Goal: Task Accomplishment & Management: Manage account settings

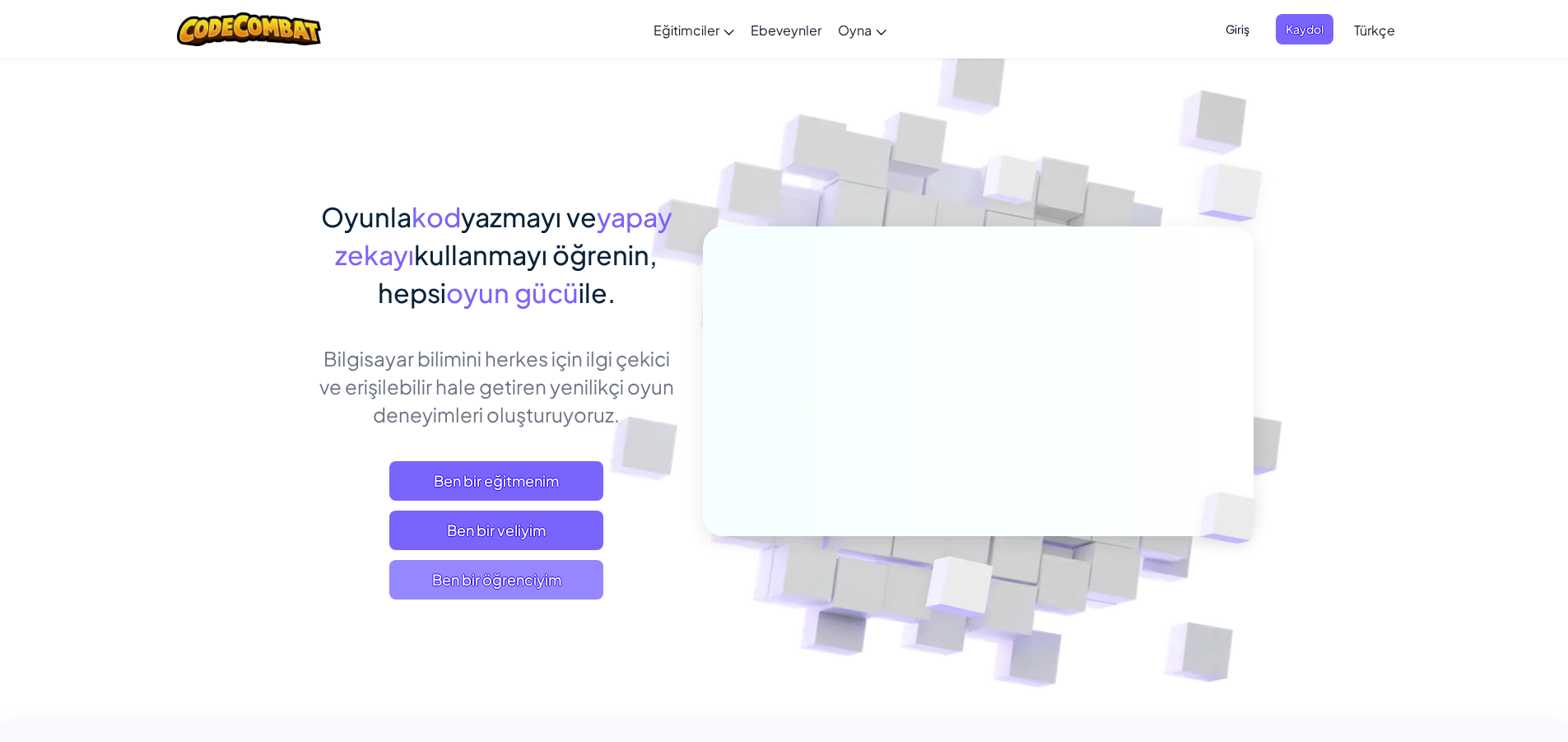
click at [505, 584] on span "Ben bir öğrenciyim" at bounding box center [496, 579] width 214 height 39
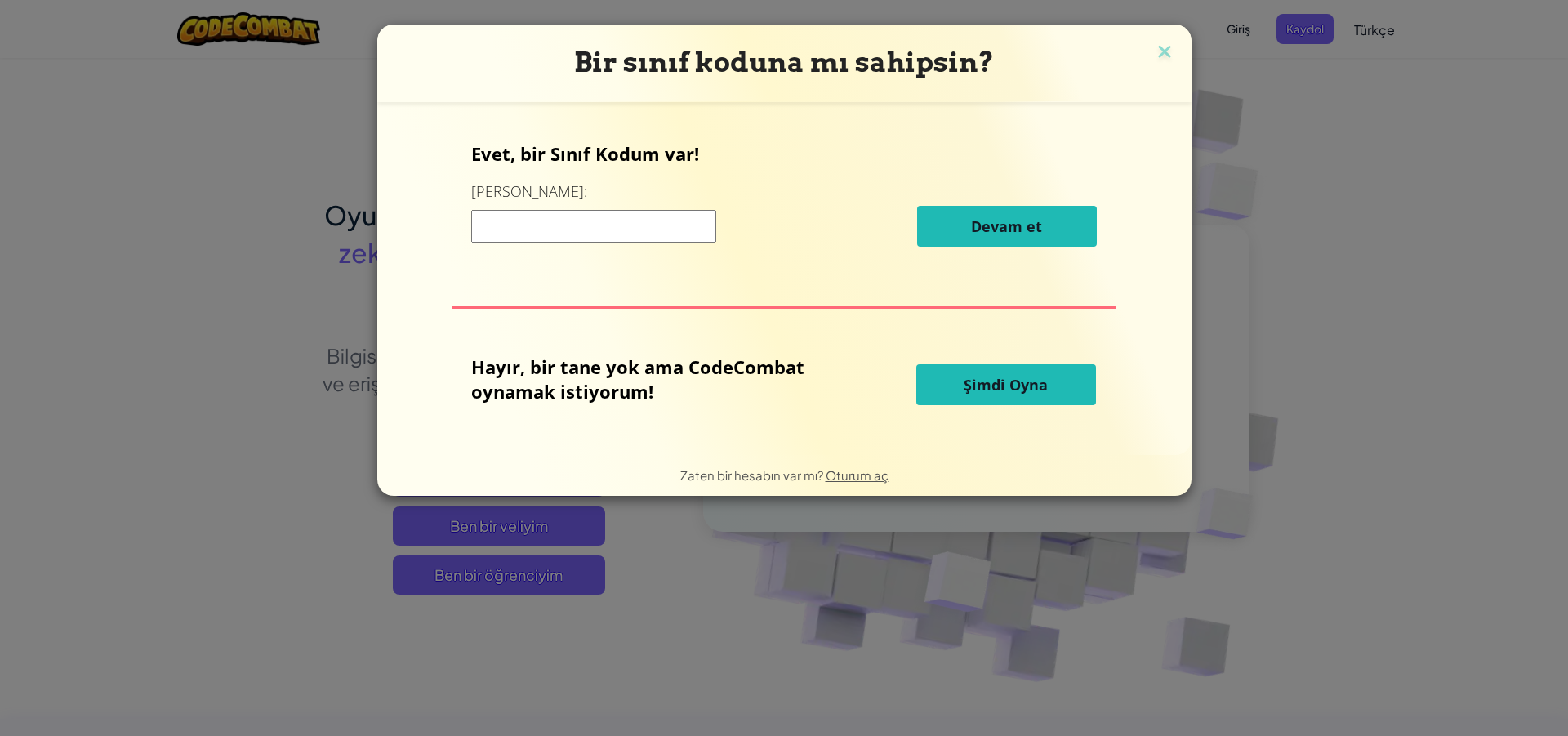
drag, startPoint x: 537, startPoint y: 213, endPoint x: 486, endPoint y: 254, distance: 65.4
click at [527, 229] on input at bounding box center [593, 226] width 245 height 33
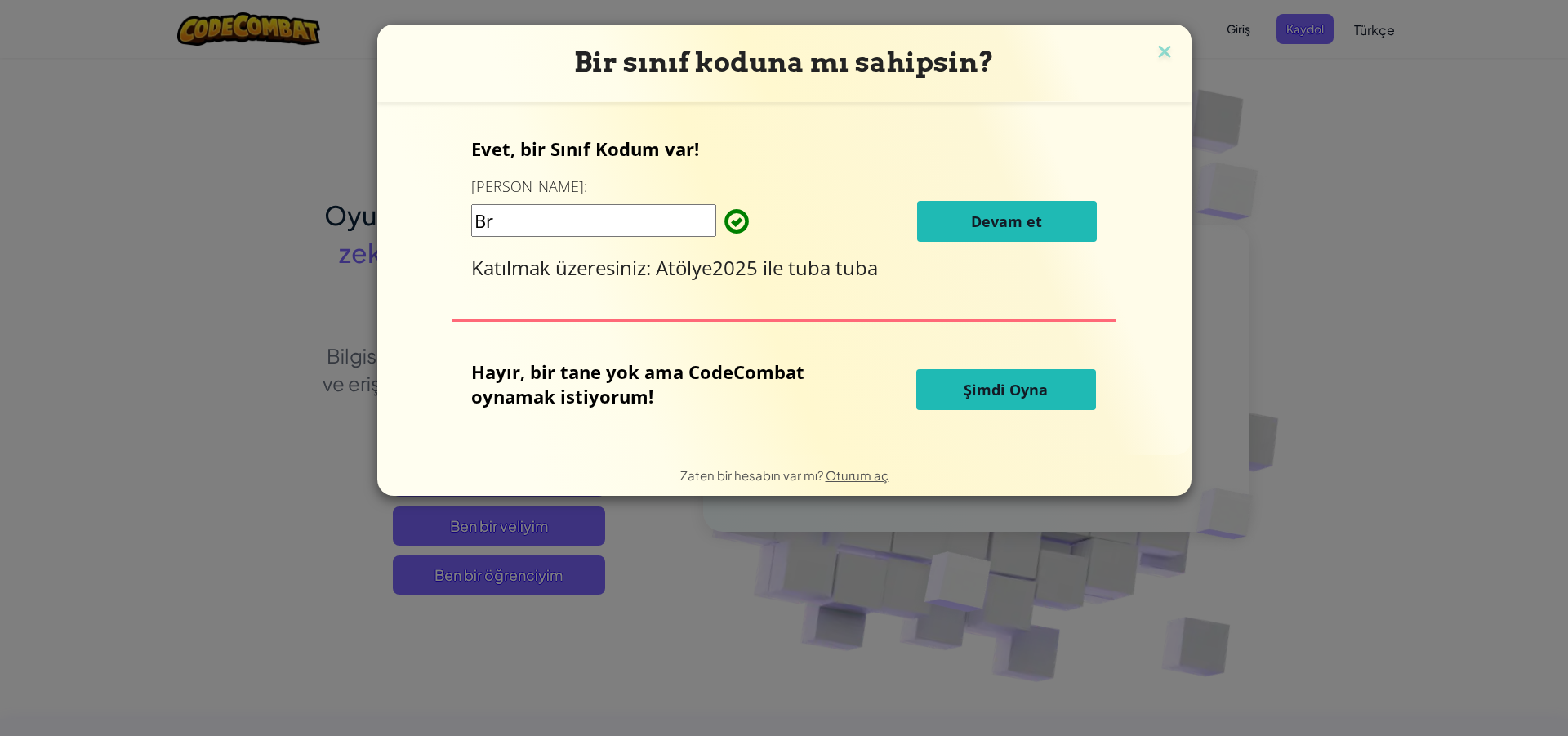
type input "B"
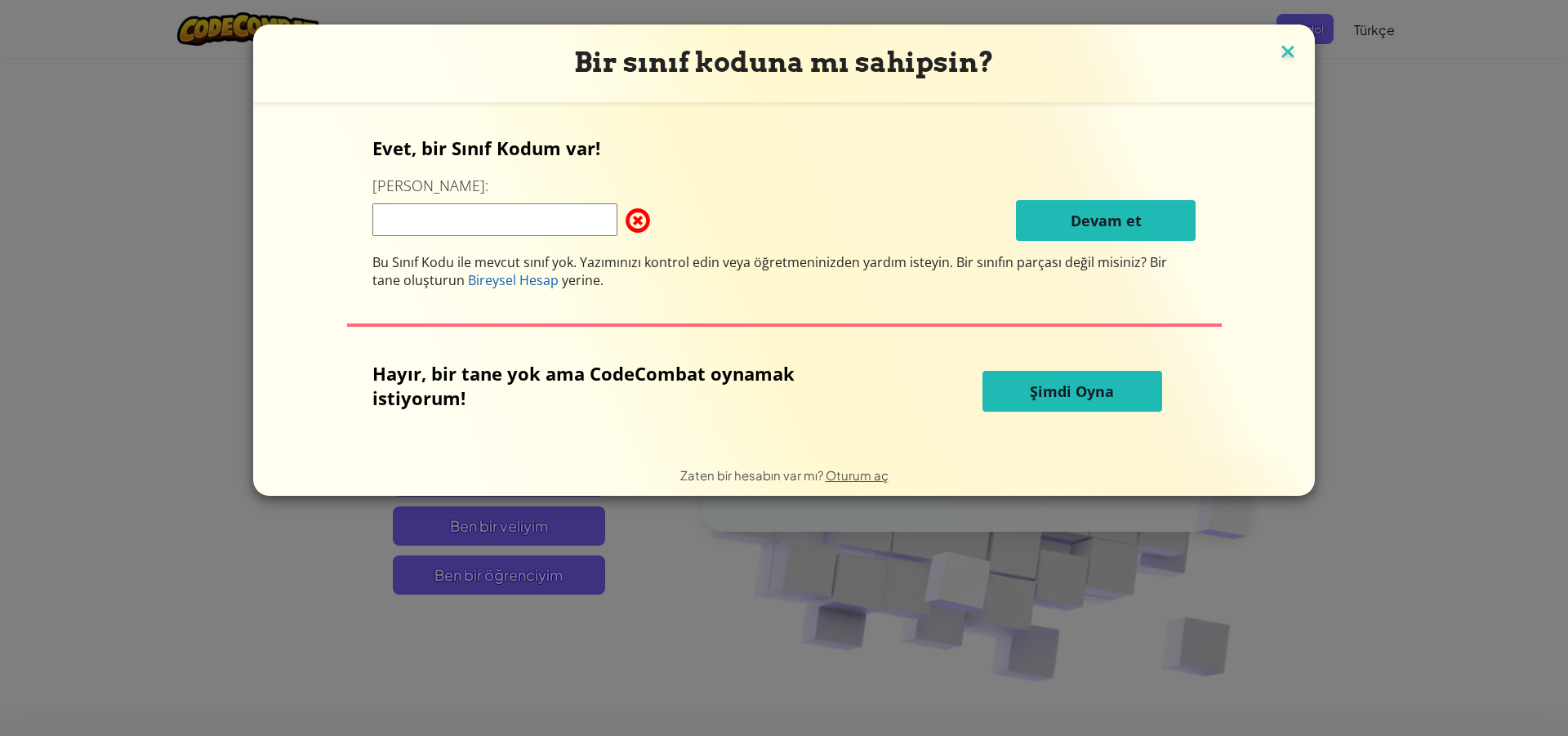
click at [1283, 44] on img at bounding box center [1288, 53] width 21 height 25
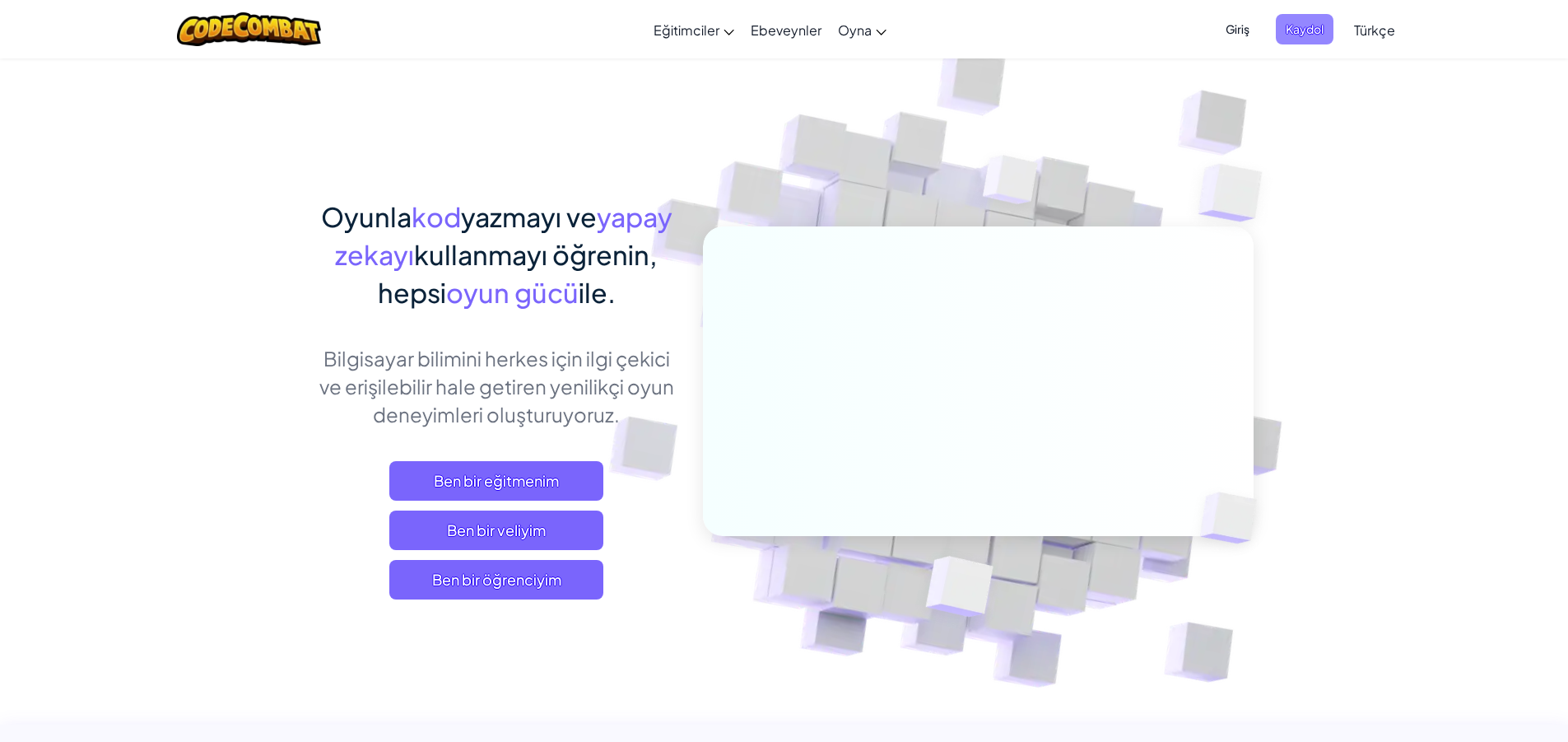
click at [1310, 17] on span "Kaydol" at bounding box center [1305, 30] width 57 height 31
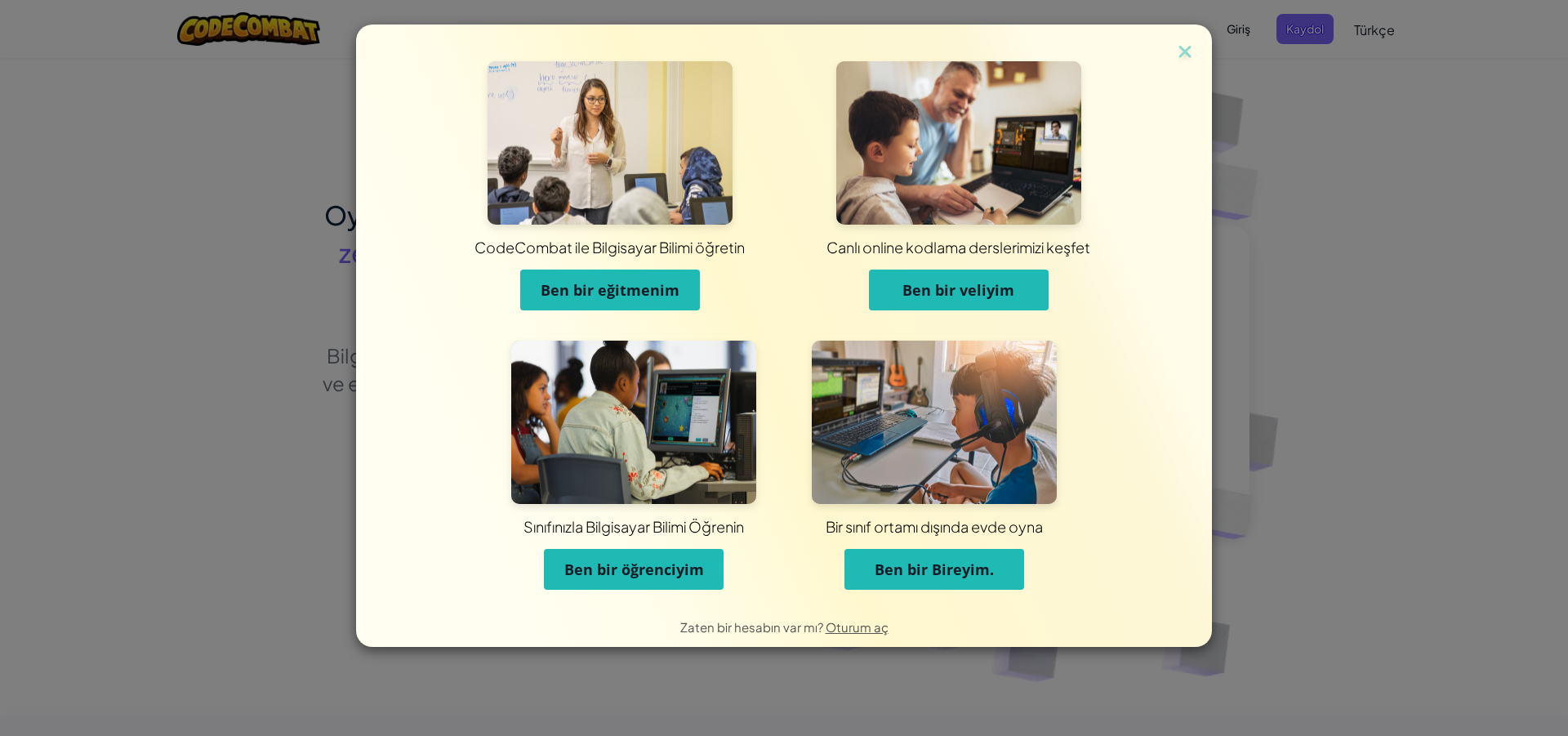
click at [644, 575] on span "Ben bir öğrenciyim" at bounding box center [634, 569] width 140 height 20
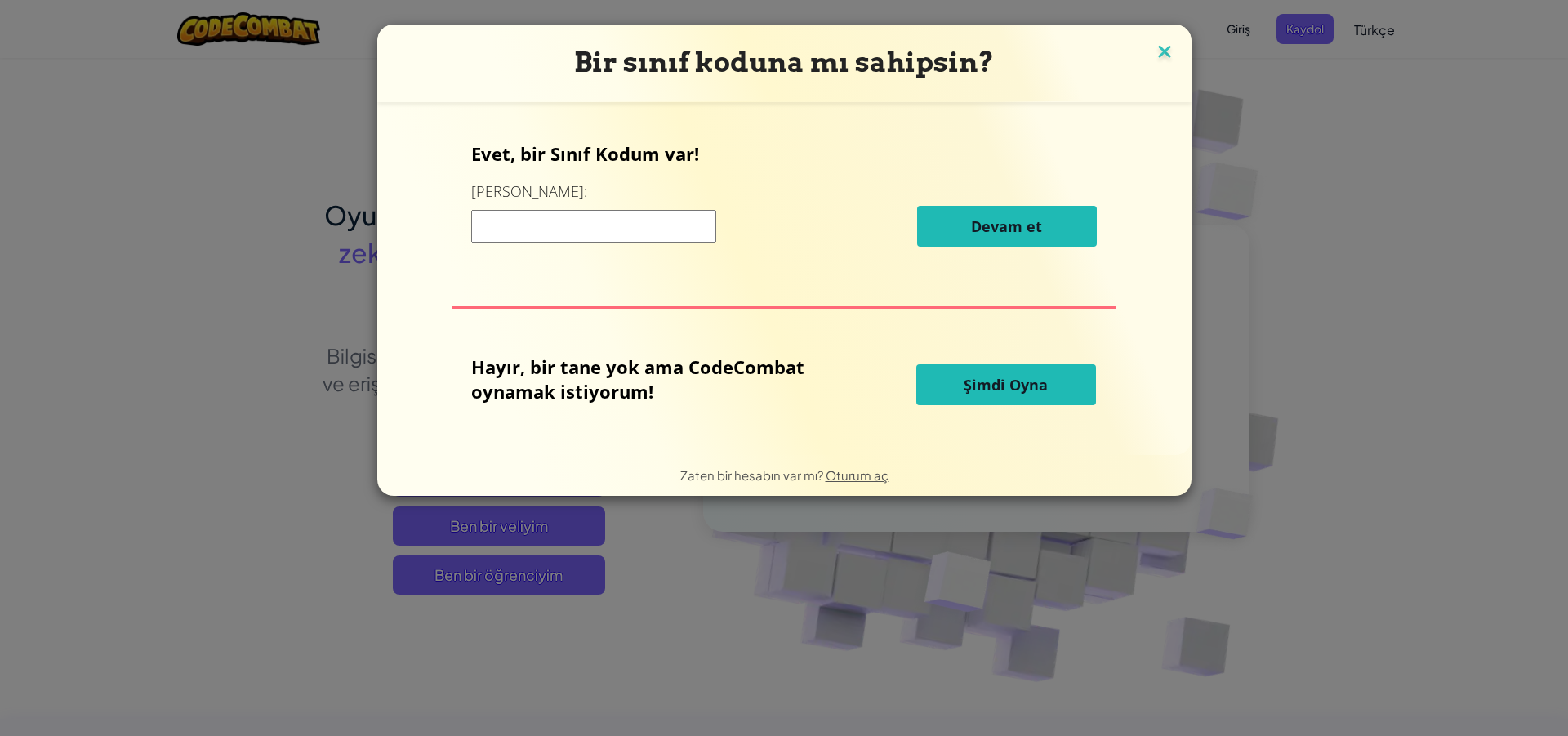
click at [1155, 63] on img at bounding box center [1165, 53] width 21 height 25
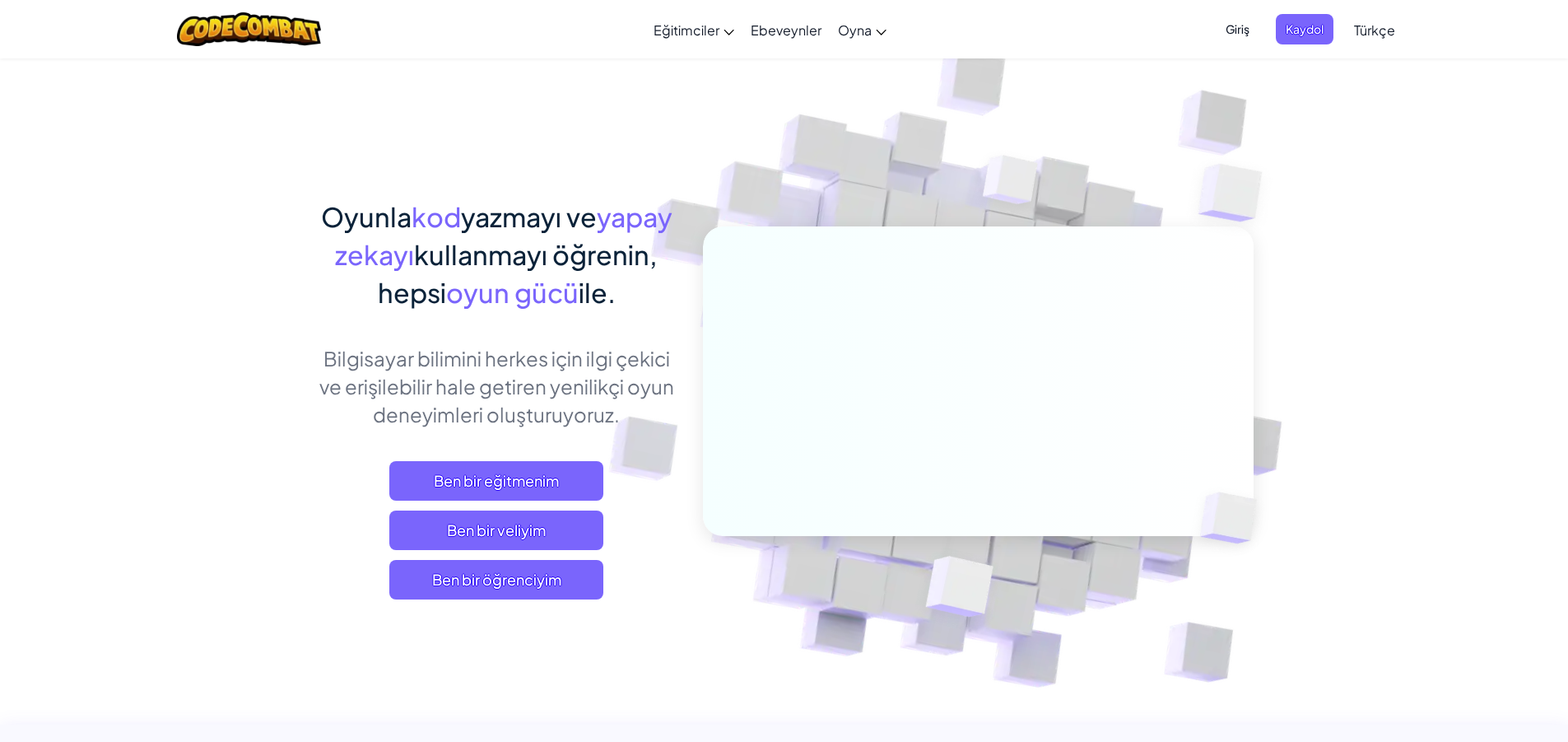
click at [1241, 37] on span "Giriş" at bounding box center [1238, 30] width 44 height 31
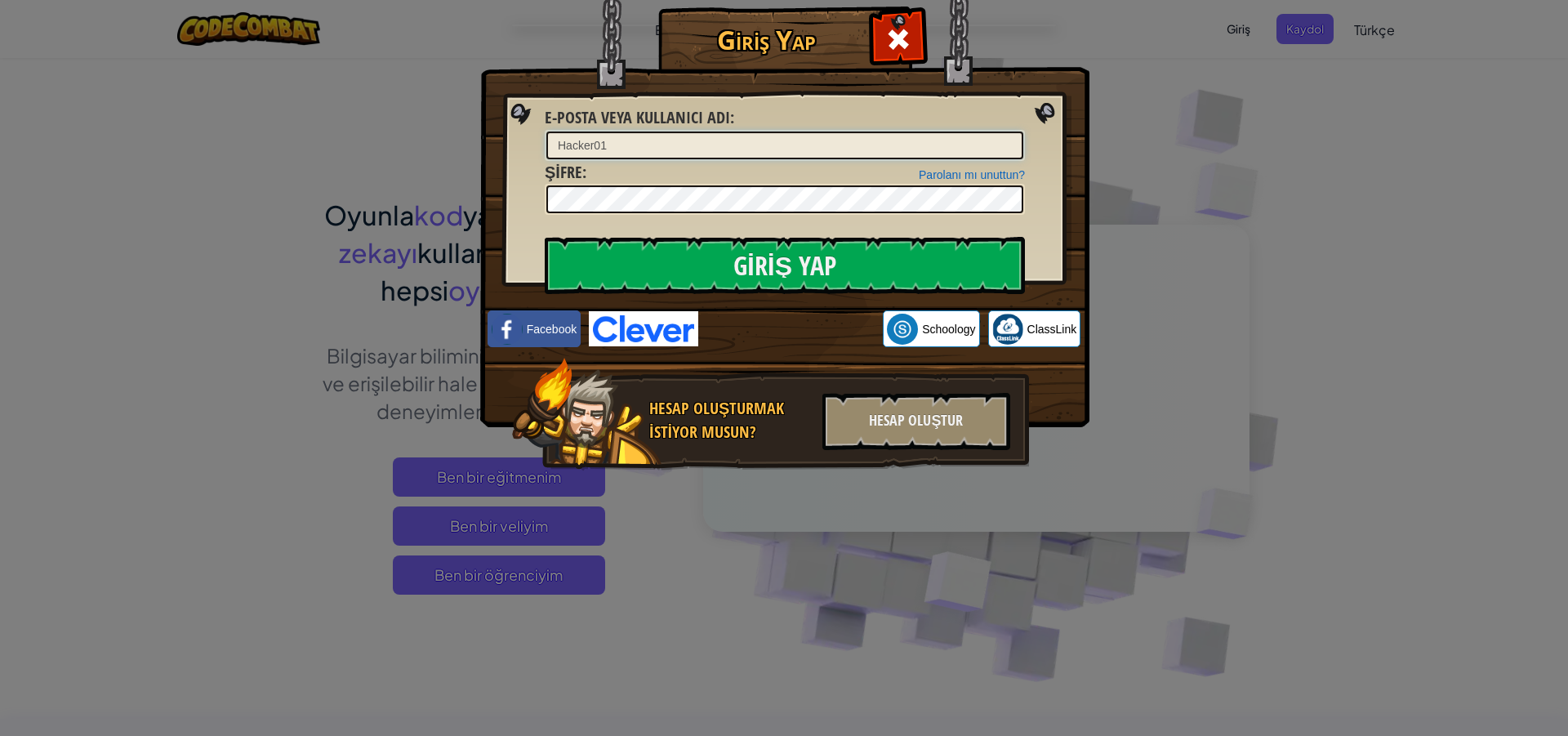
type input "Hacker01"
click at [685, 258] on input "Giriş Yap" at bounding box center [785, 265] width 481 height 57
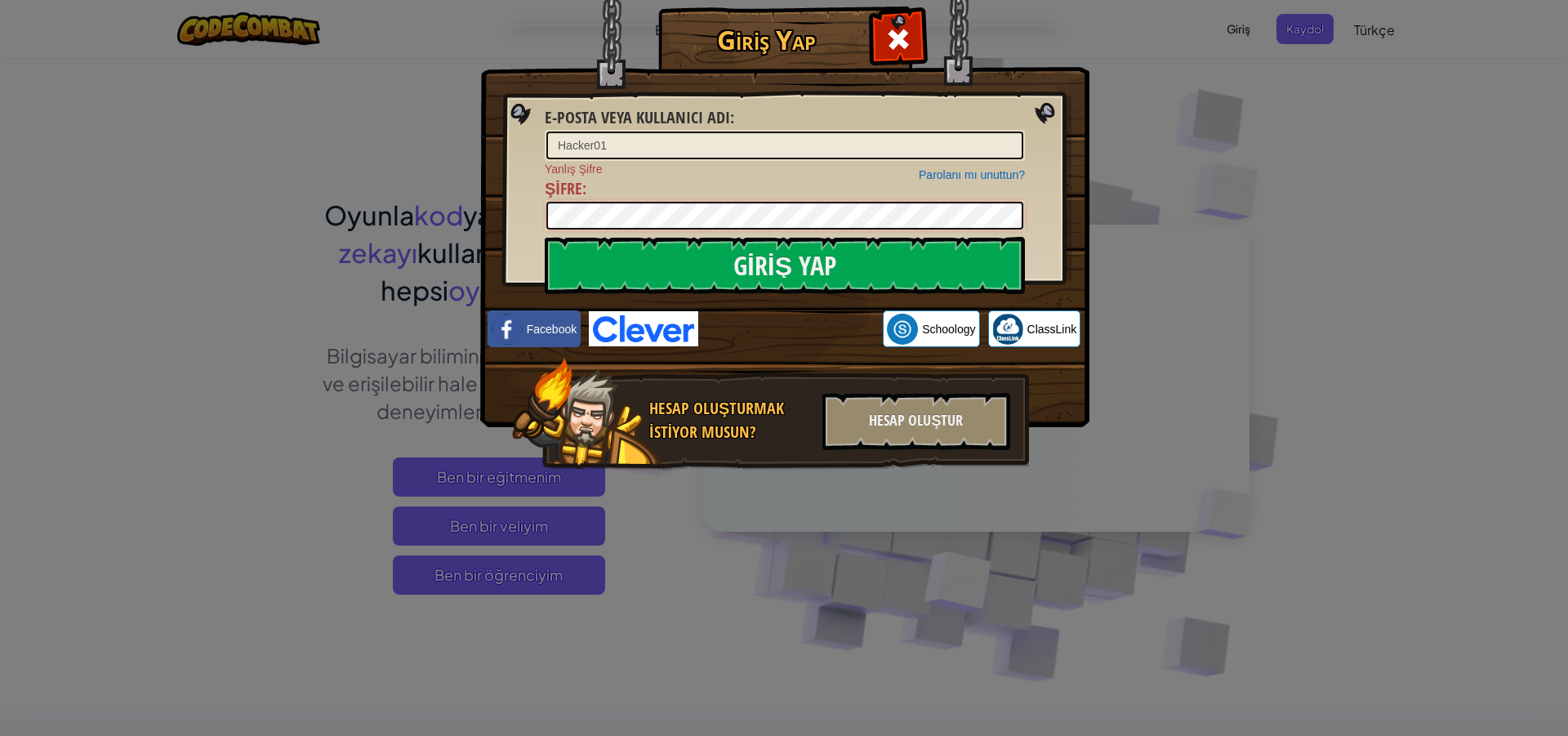
click at [545, 237] on input "Giriş Yap" at bounding box center [785, 265] width 481 height 57
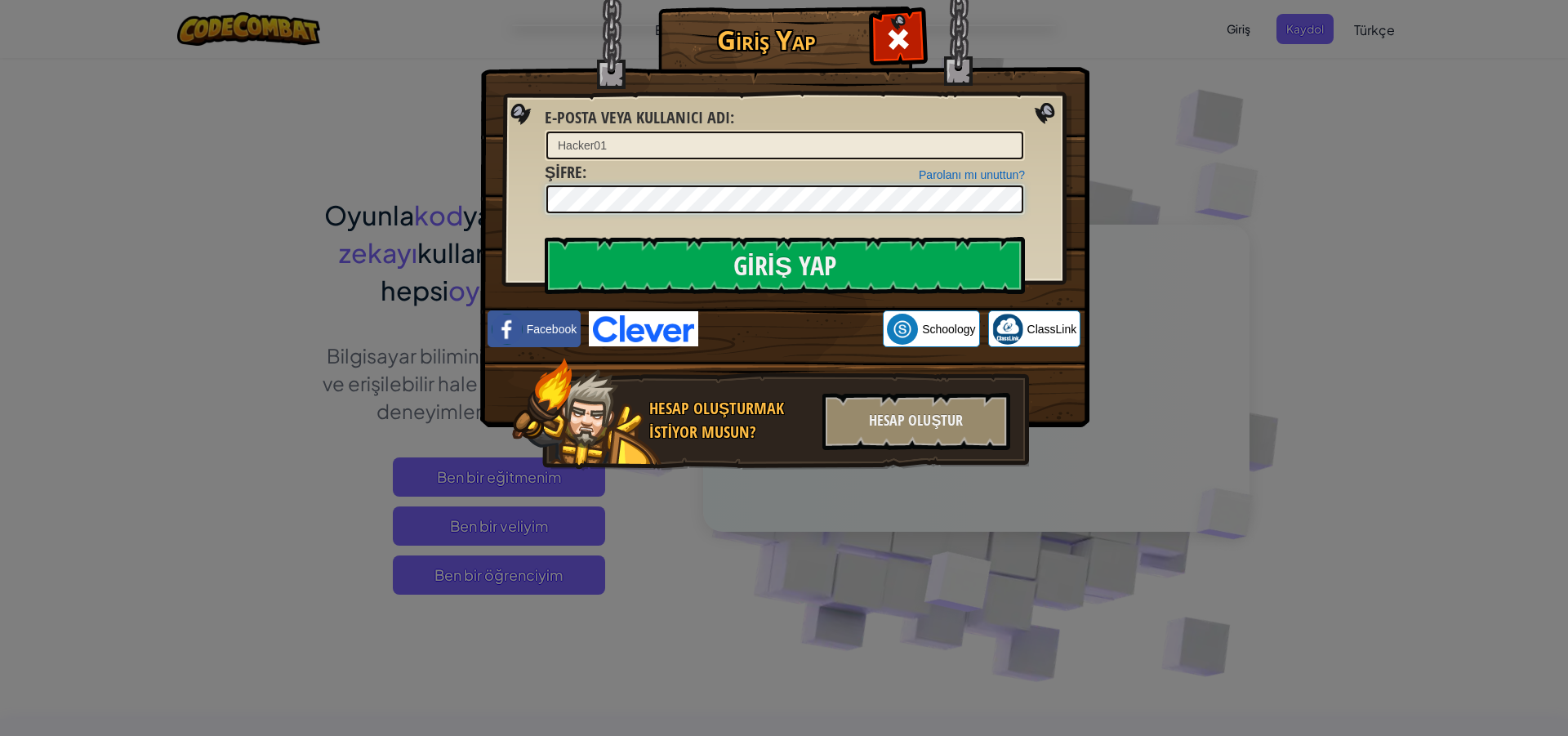
click at [545, 237] on input "Giriş Yap" at bounding box center [785, 265] width 481 height 57
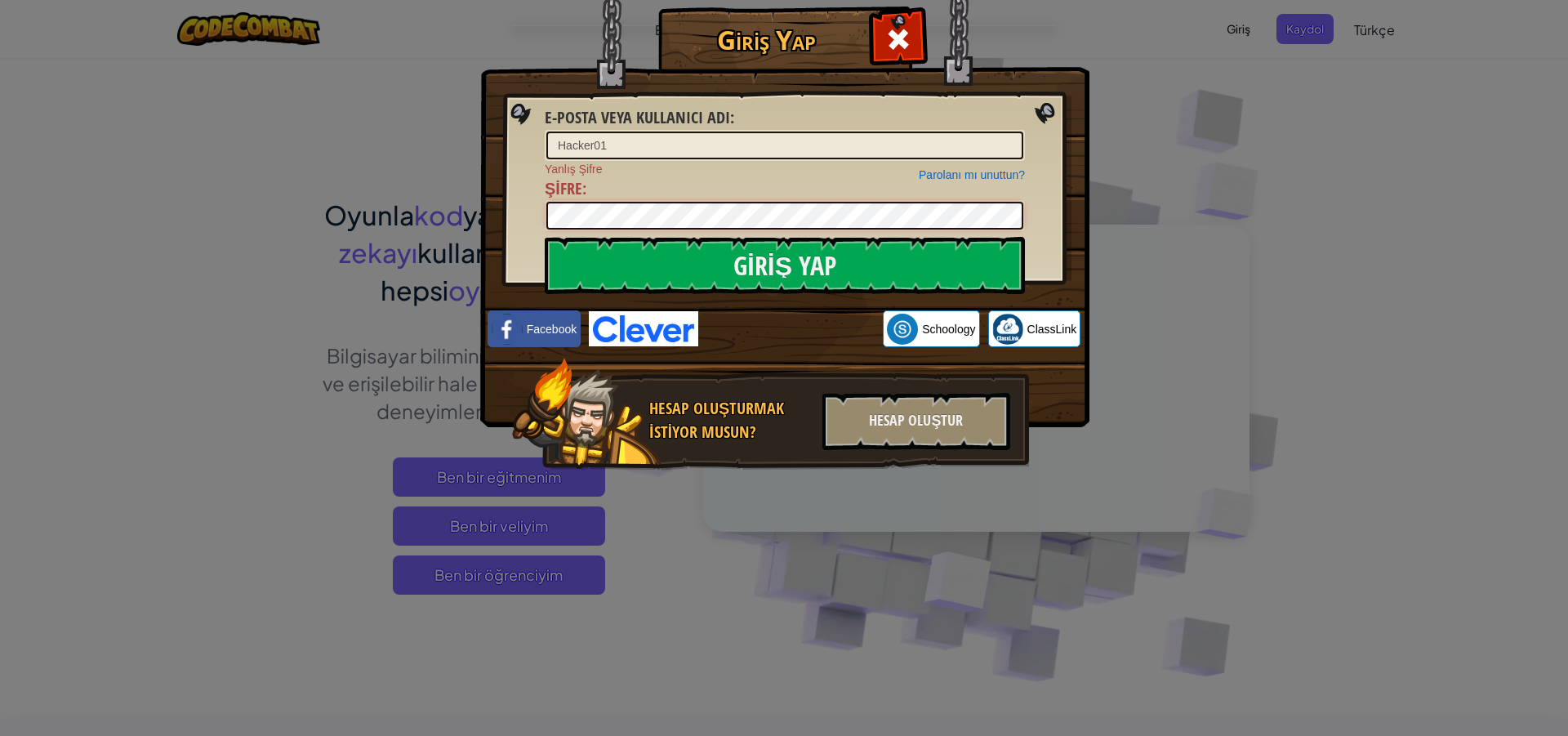
click at [545, 237] on input "Giriş Yap" at bounding box center [785, 265] width 481 height 57
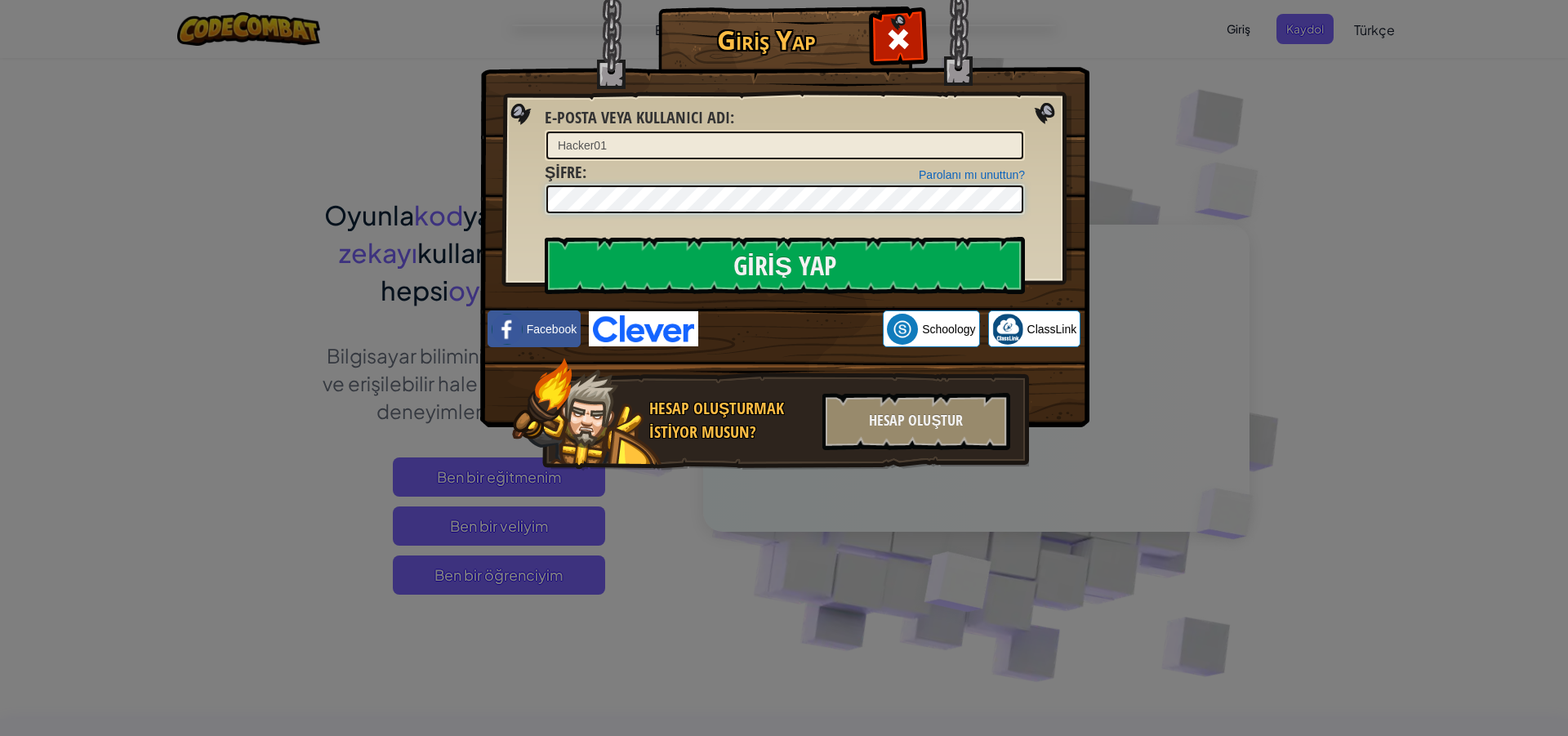
click at [545, 237] on input "Giriş Yap" at bounding box center [785, 265] width 481 height 57
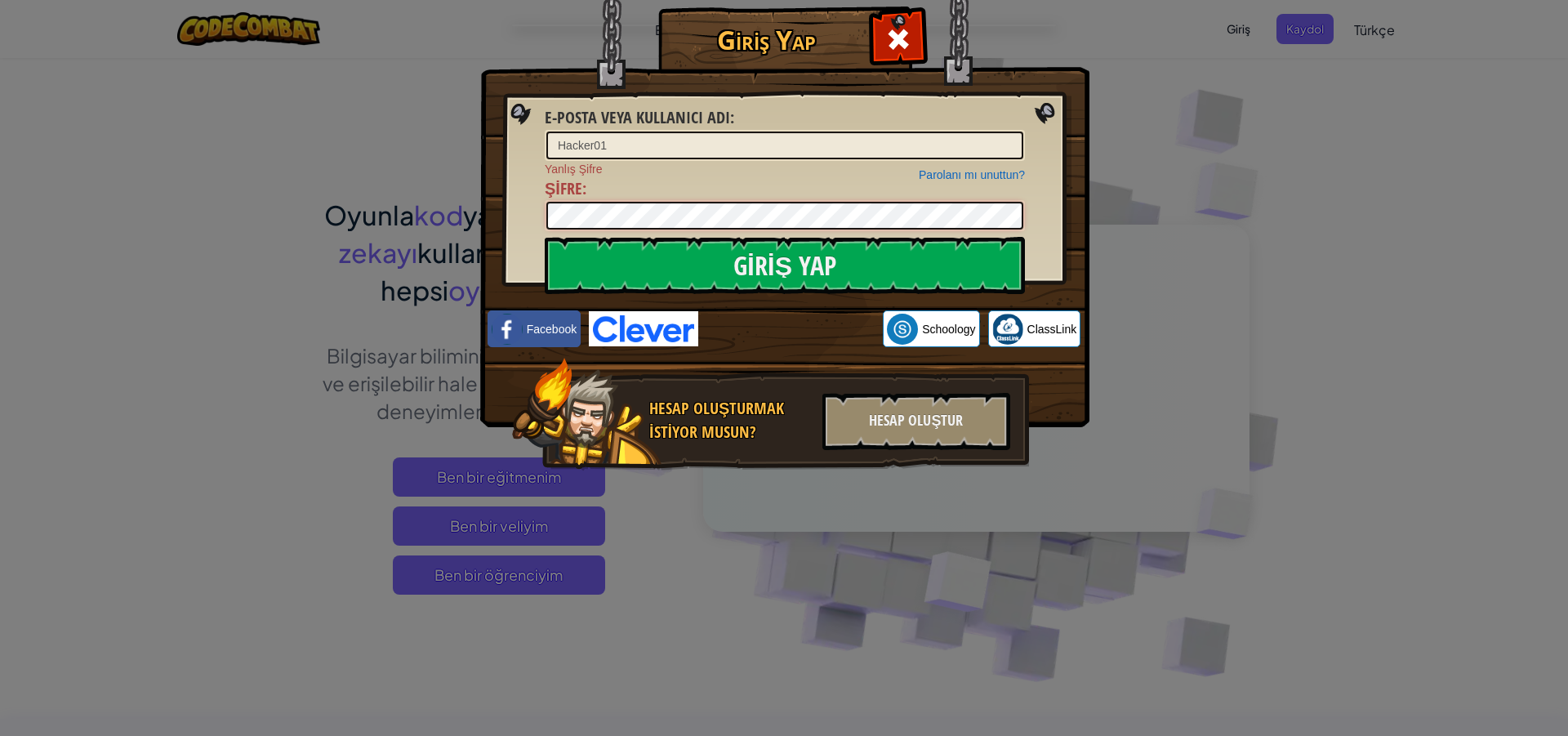
click at [545, 237] on input "Giriş Yap" at bounding box center [785, 265] width 481 height 57
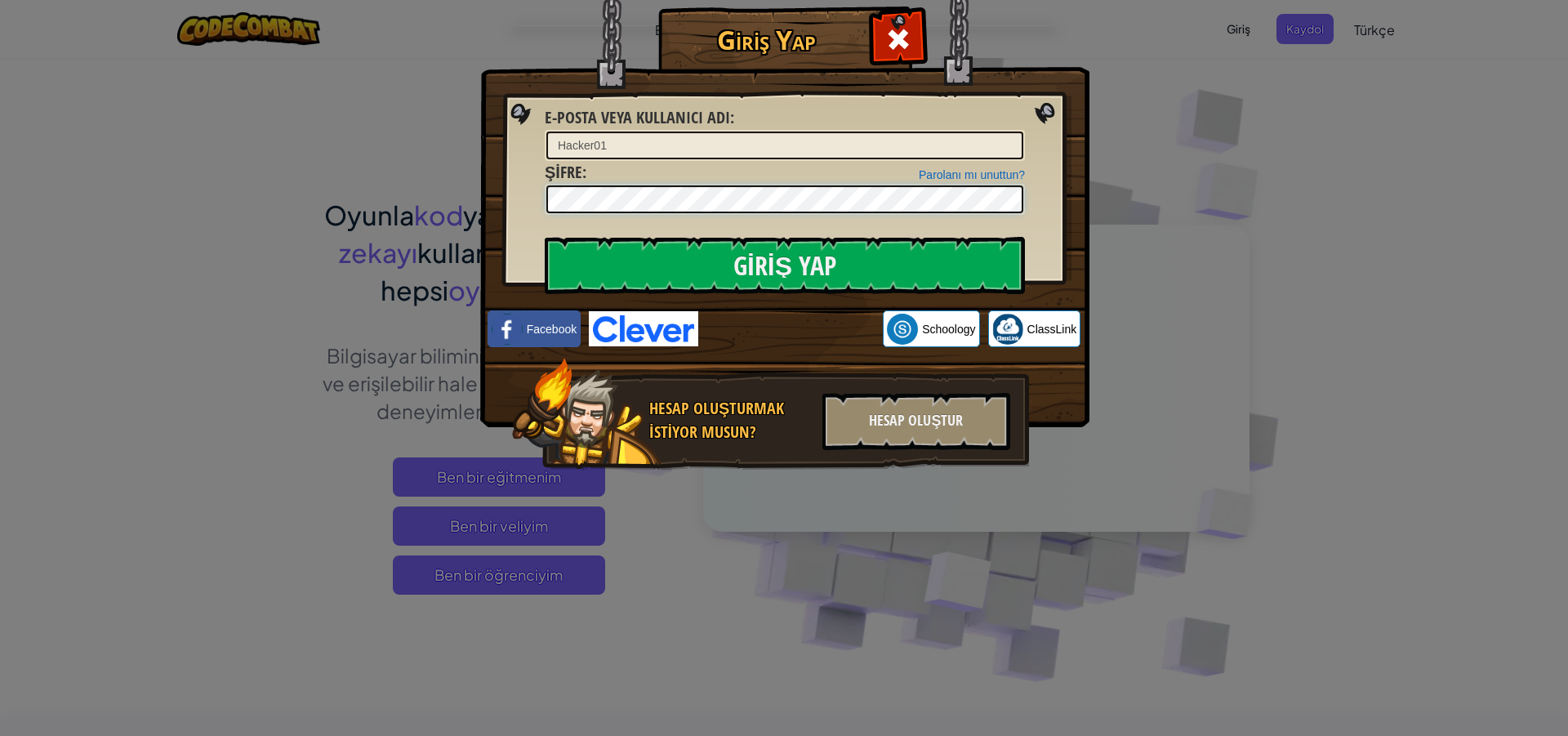
click at [545, 237] on input "Giriş Yap" at bounding box center [785, 265] width 481 height 57
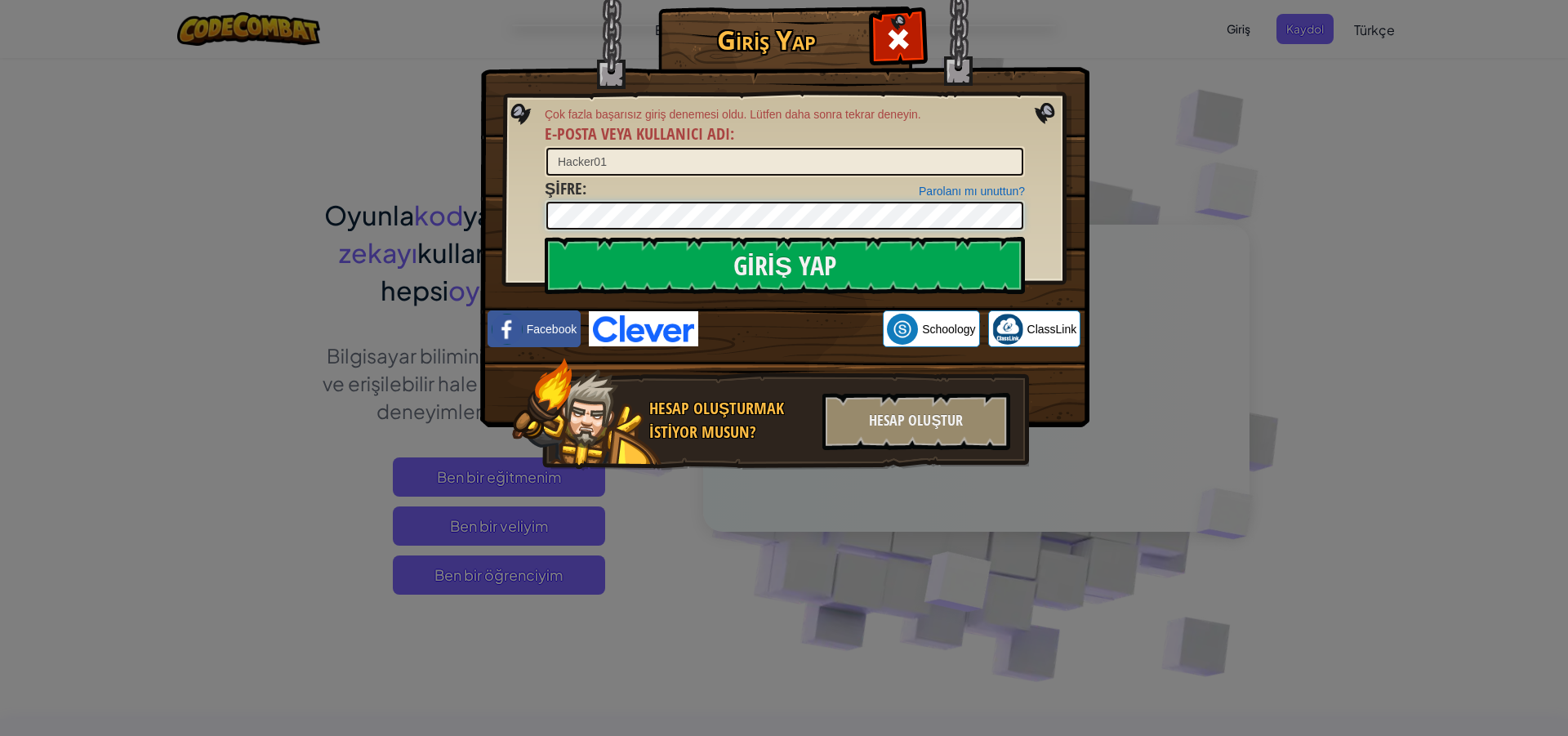
click at [545, 237] on input "Giriş Yap" at bounding box center [785, 265] width 481 height 57
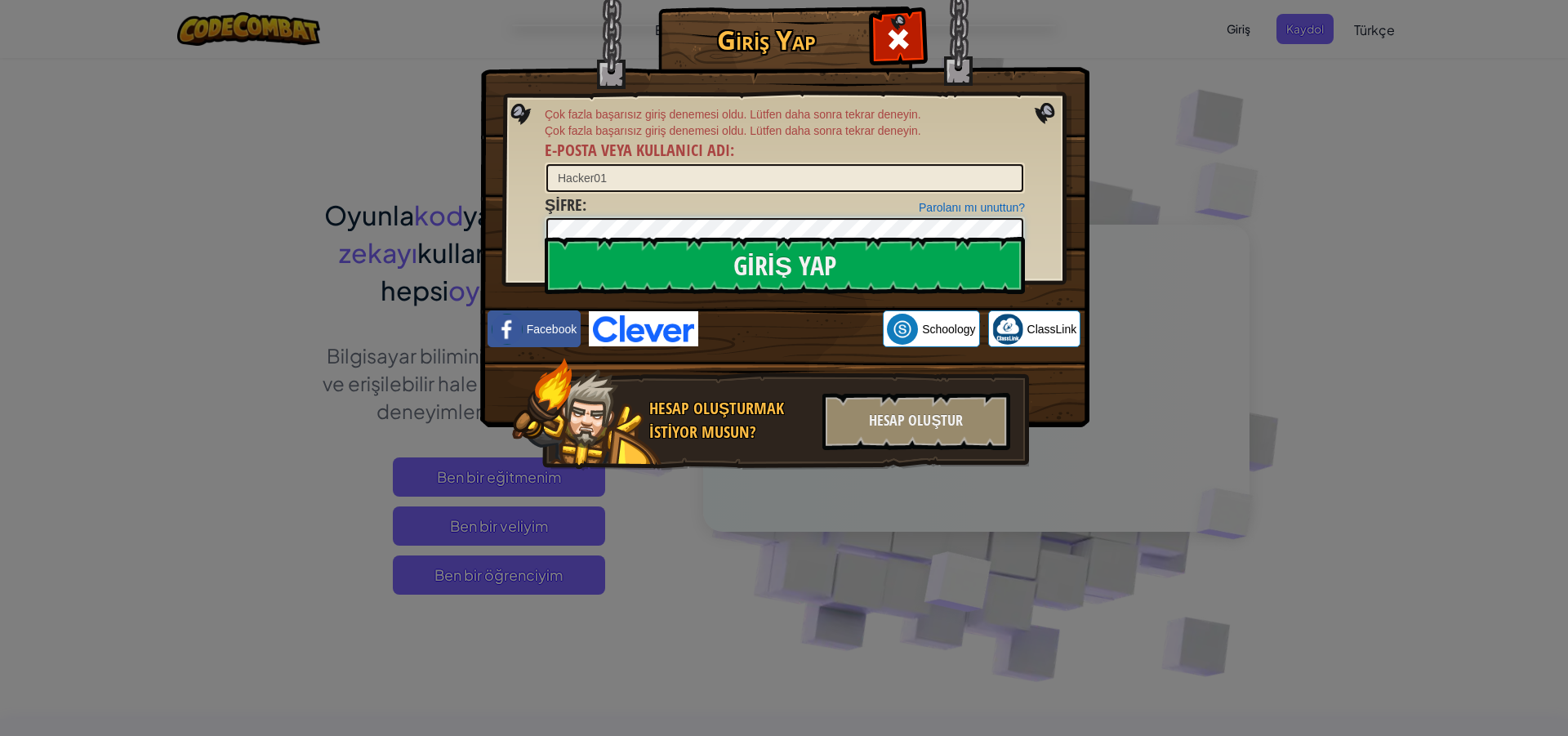
click at [545, 237] on input "Giriş Yap" at bounding box center [785, 265] width 481 height 57
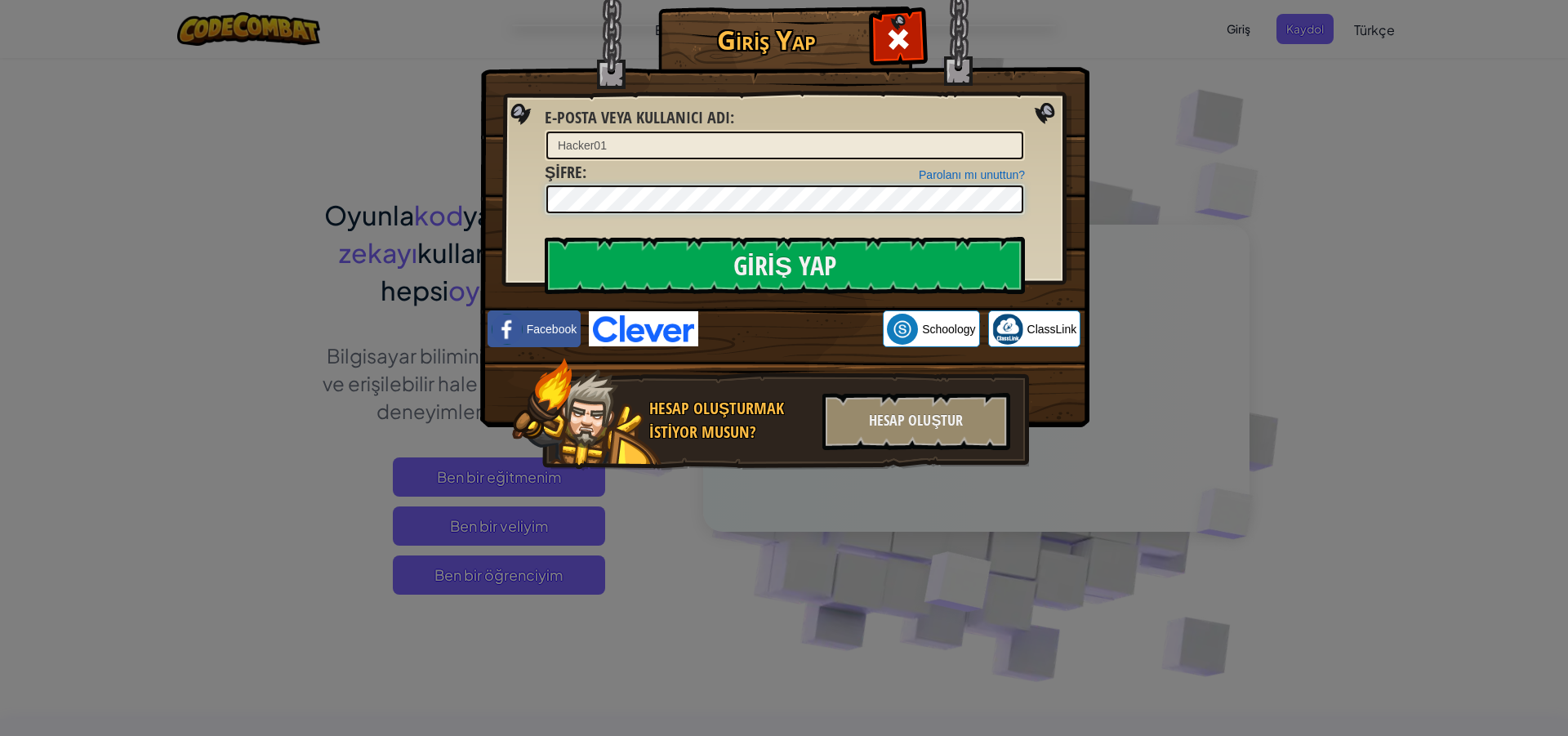
click at [545, 237] on input "Giriş Yap" at bounding box center [785, 265] width 481 height 57
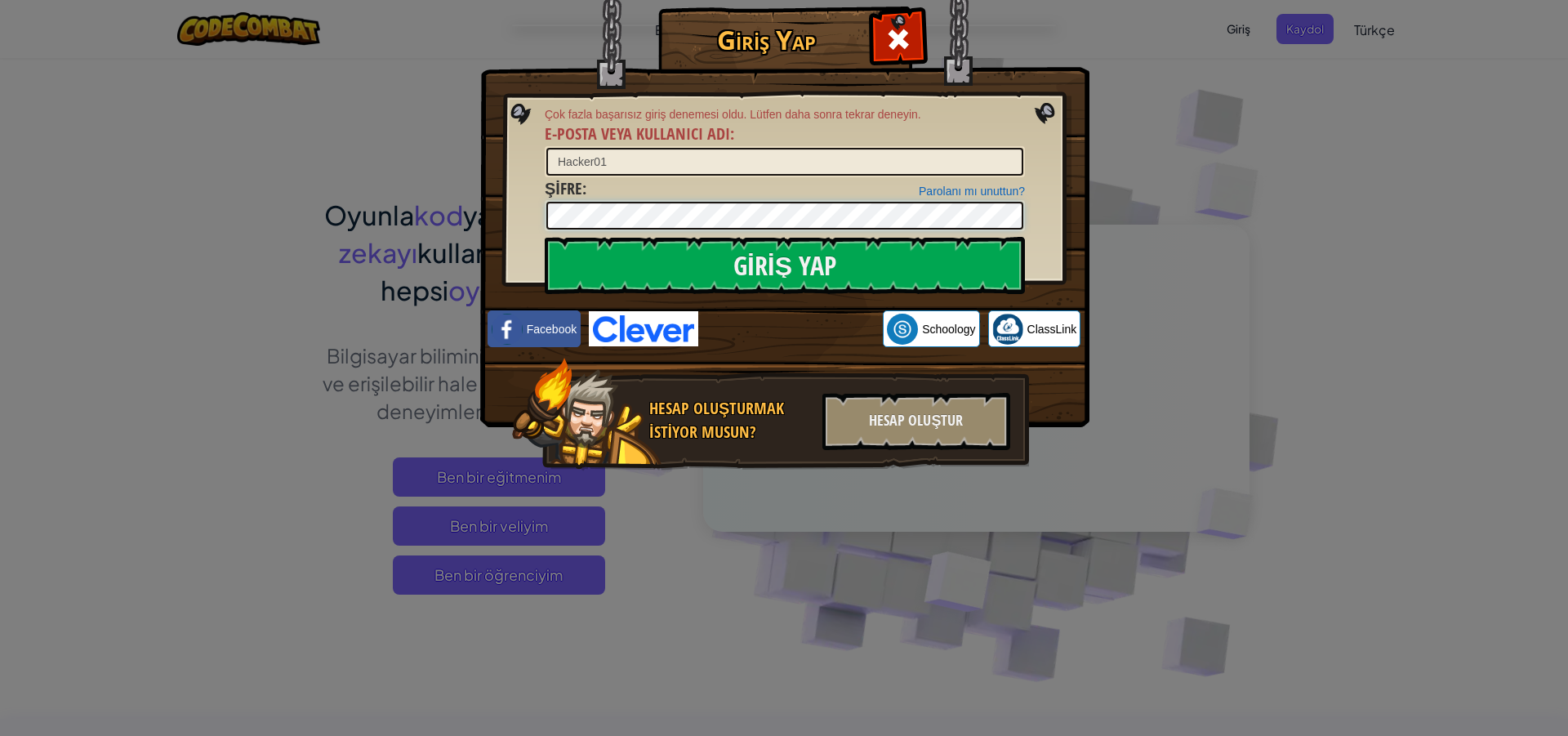
click at [545, 237] on input "Giriş Yap" at bounding box center [785, 265] width 481 height 57
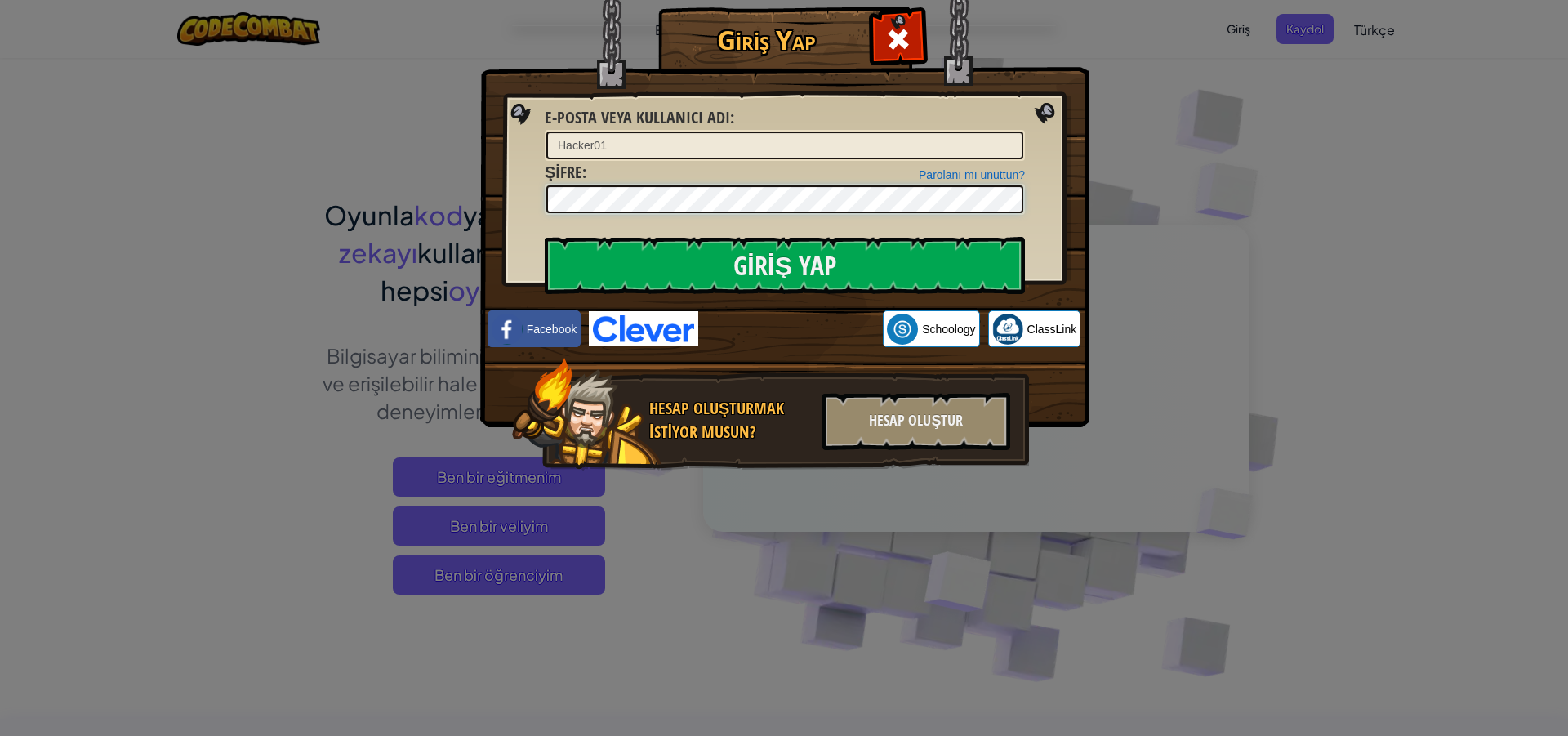
click at [545, 237] on input "Giriş Yap" at bounding box center [785, 265] width 481 height 57
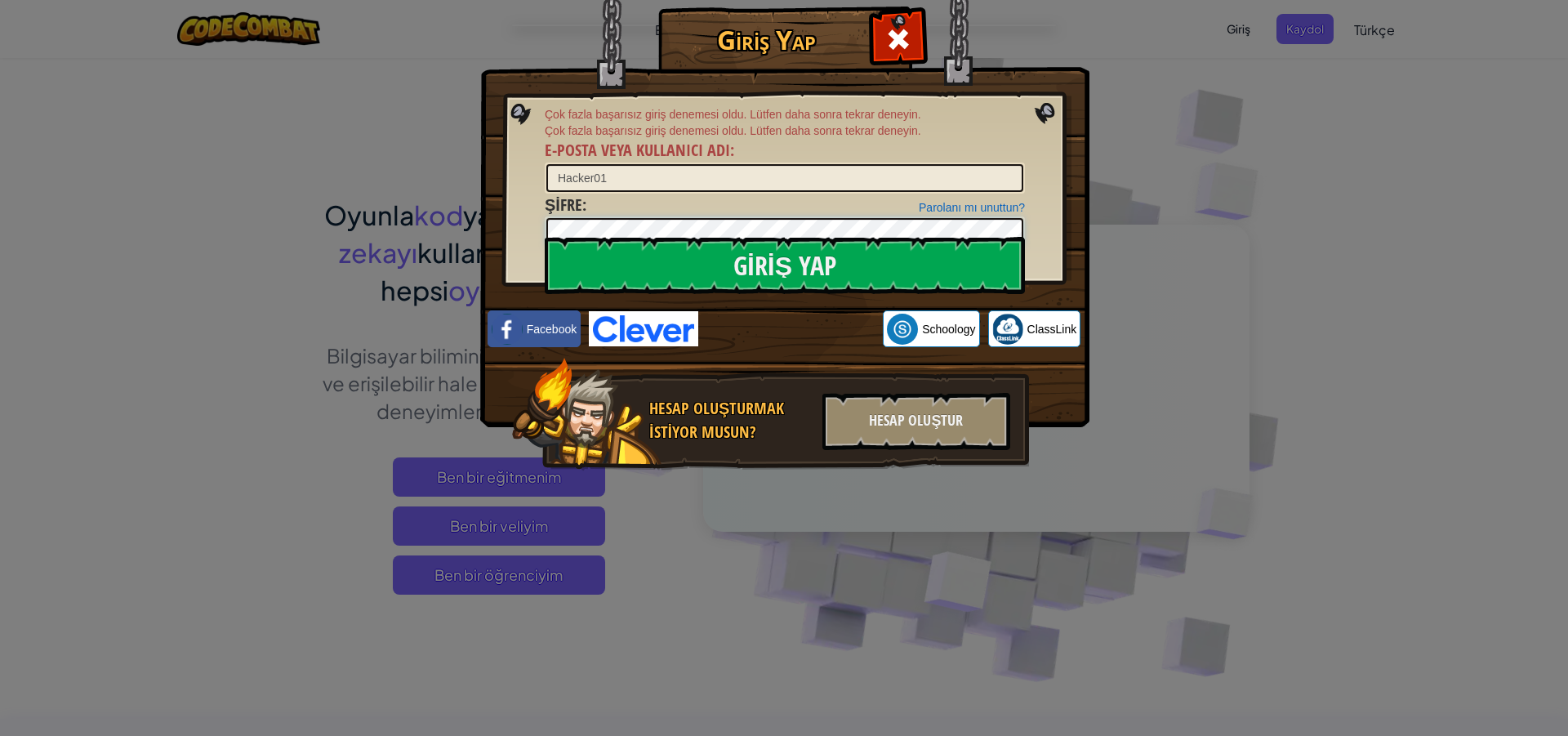
click at [545, 237] on input "Giriş Yap" at bounding box center [785, 265] width 481 height 57
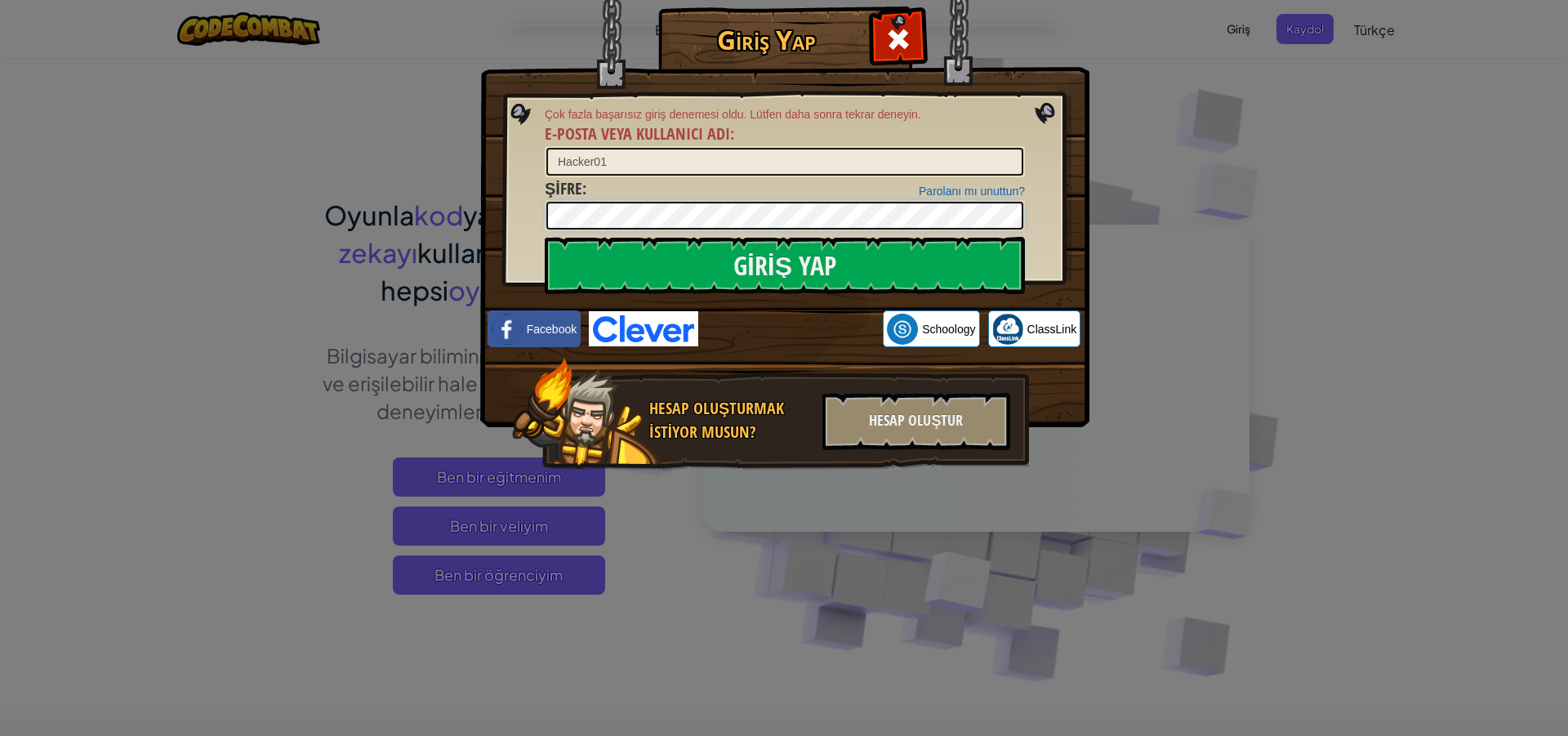
click at [545, 237] on input "Giriş Yap" at bounding box center [785, 265] width 481 height 57
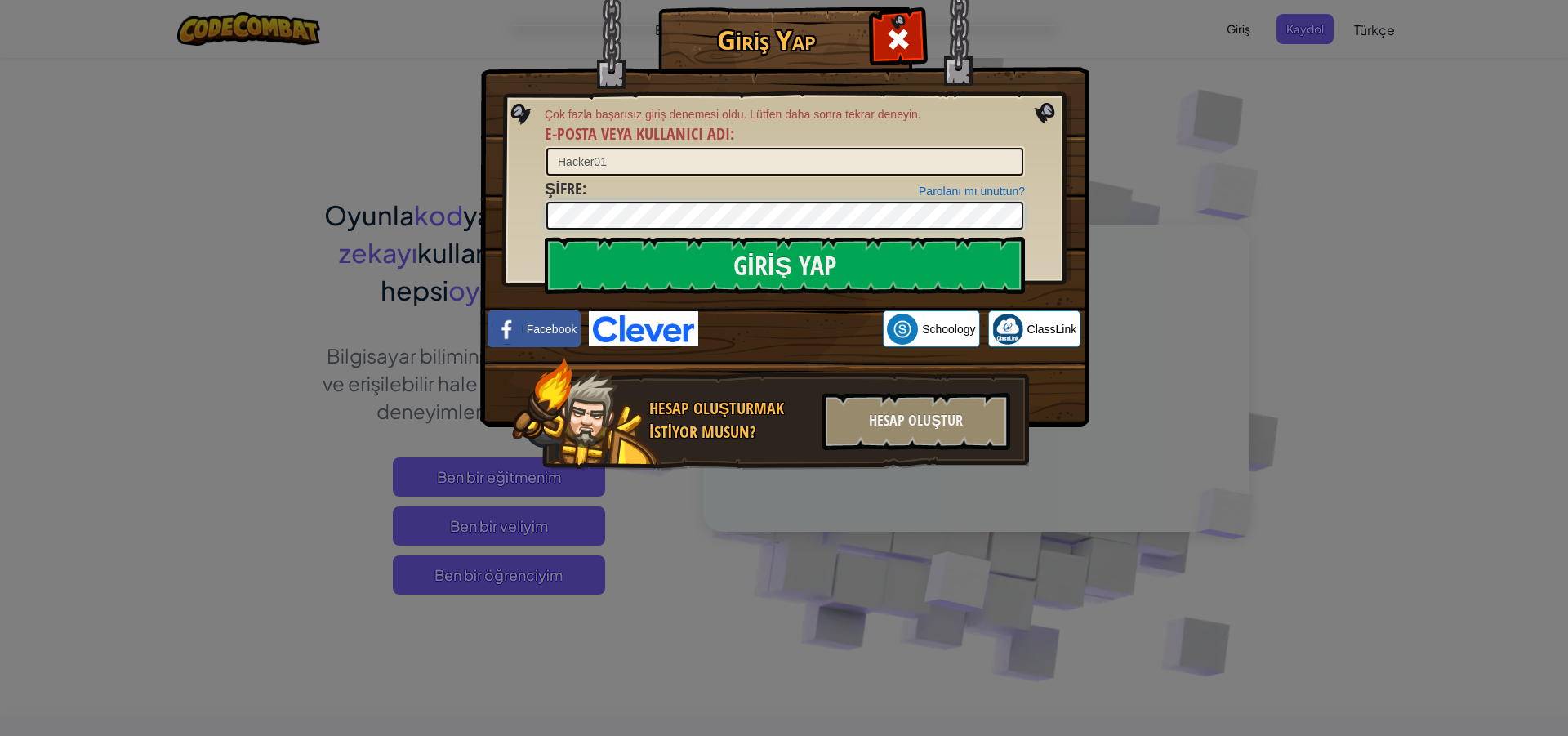
click at [545, 237] on input "Giriş Yap" at bounding box center [785, 265] width 481 height 57
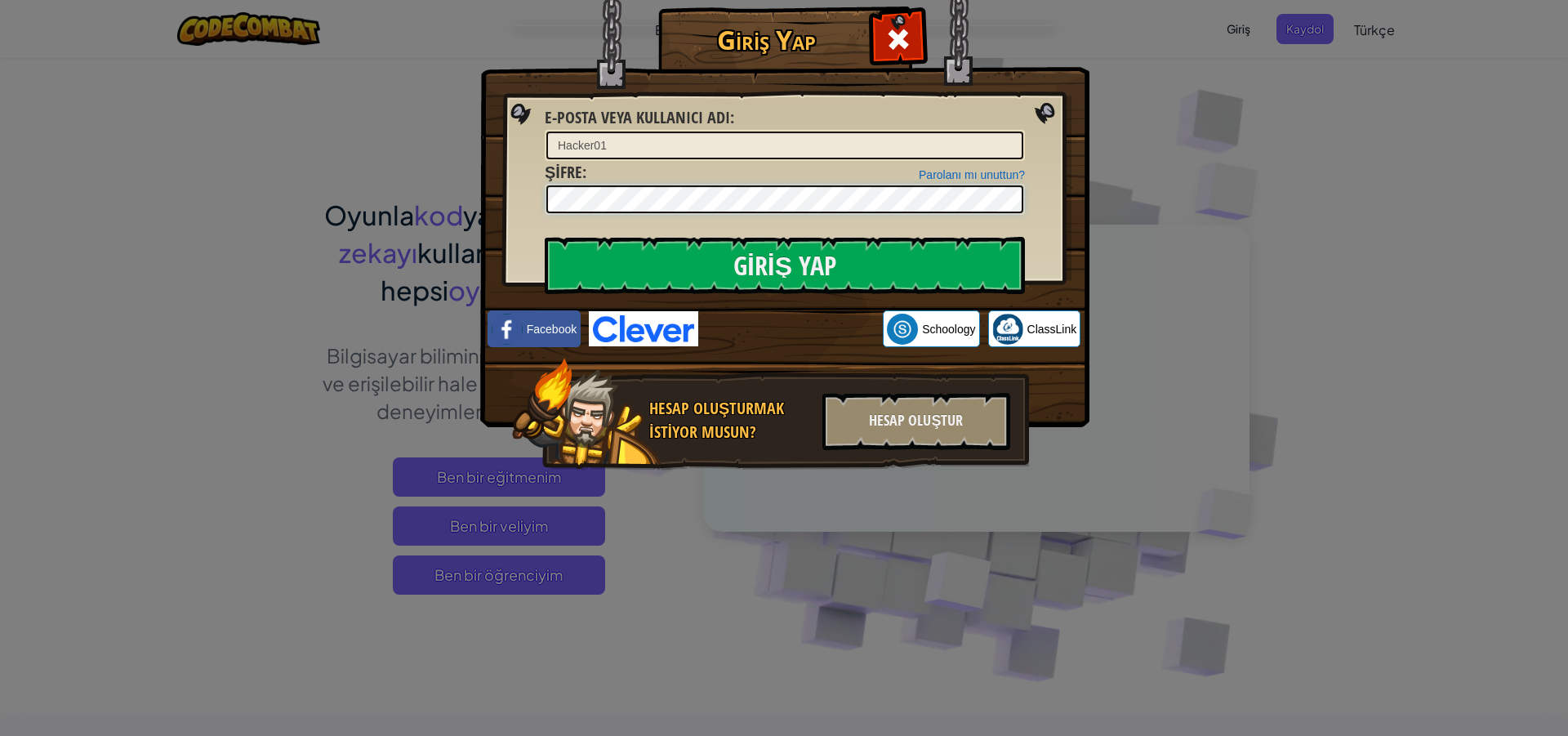
click at [545, 237] on input "Giriş Yap" at bounding box center [785, 265] width 481 height 57
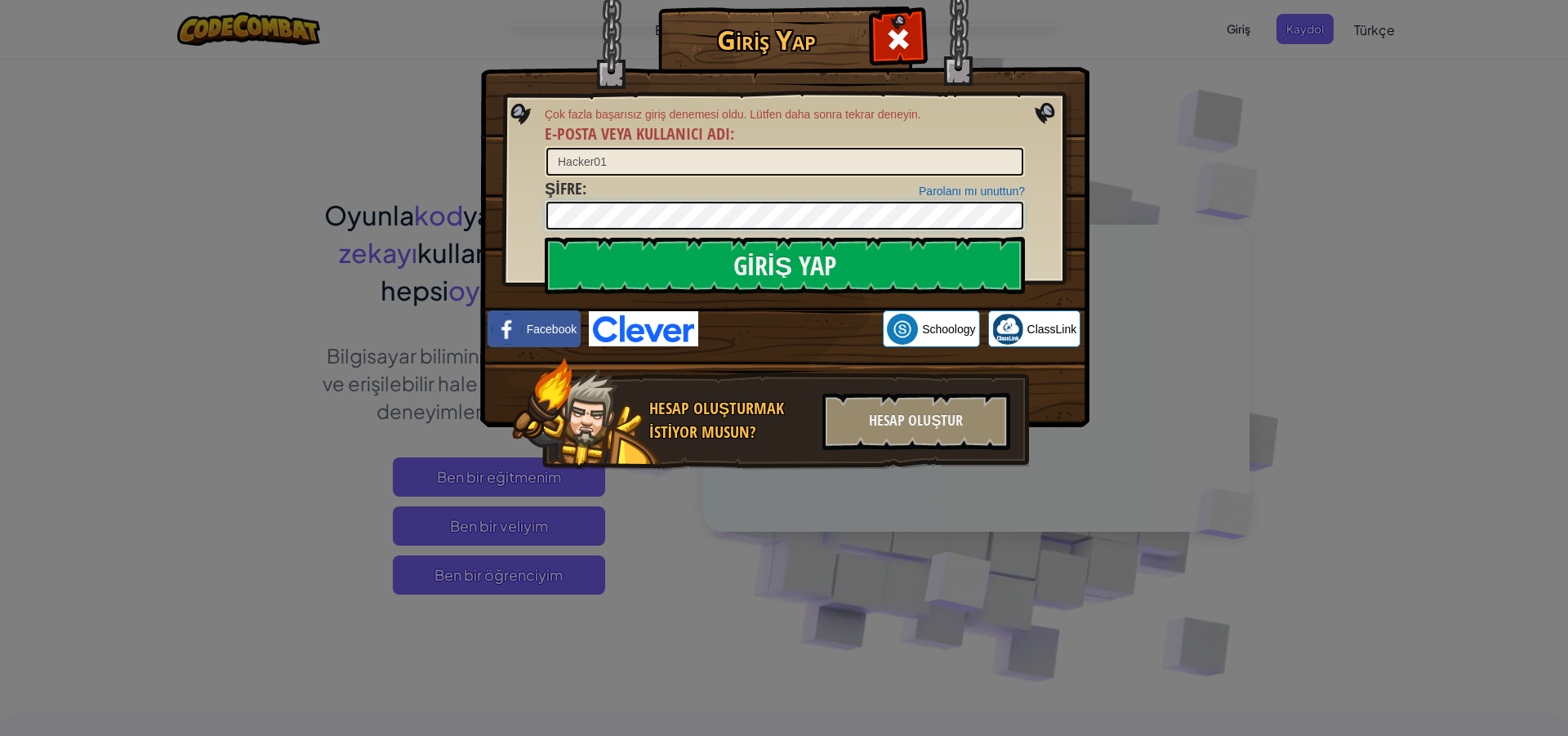
click at [545, 237] on input "Giriş Yap" at bounding box center [785, 265] width 481 height 57
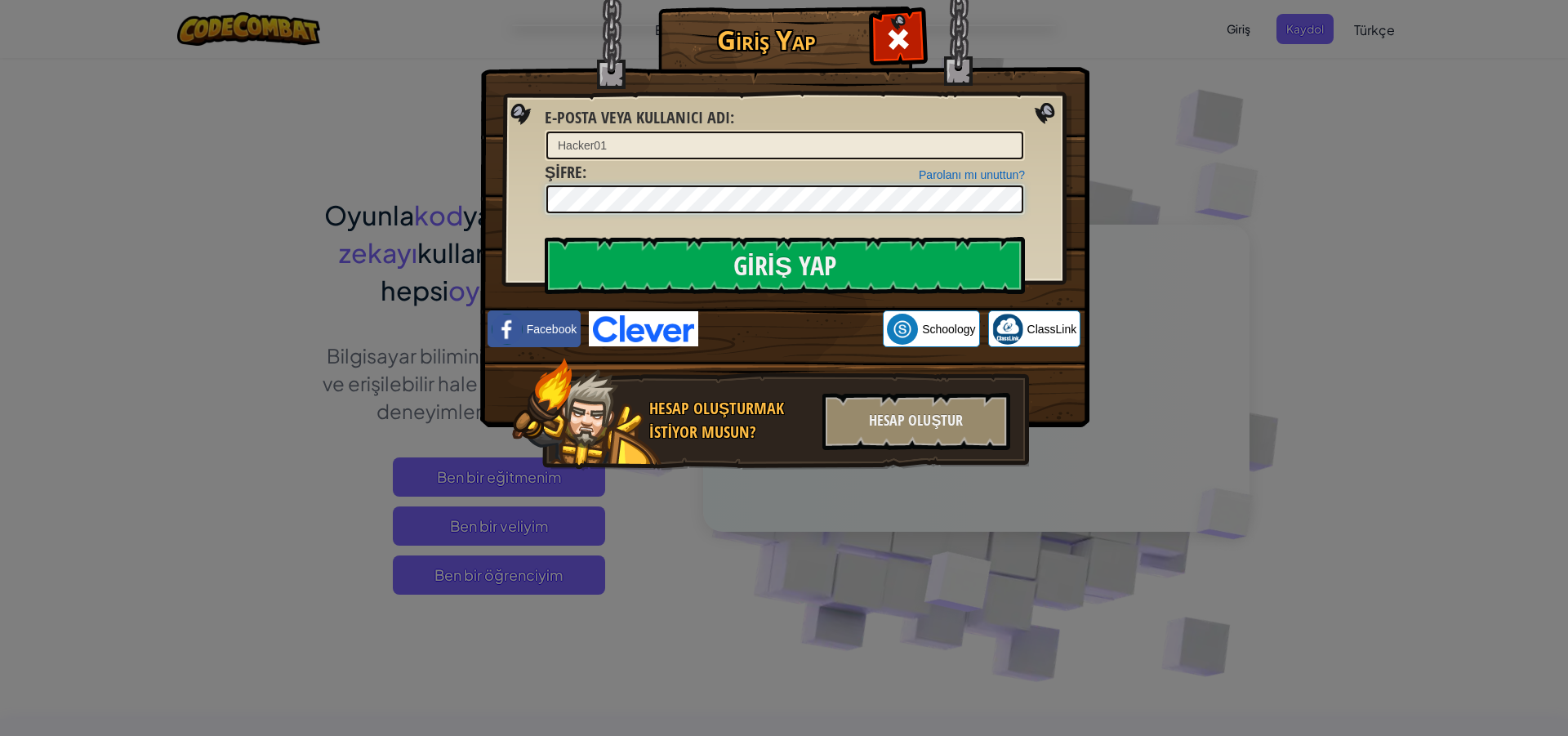
click at [545, 237] on input "Giriş Yap" at bounding box center [785, 265] width 481 height 57
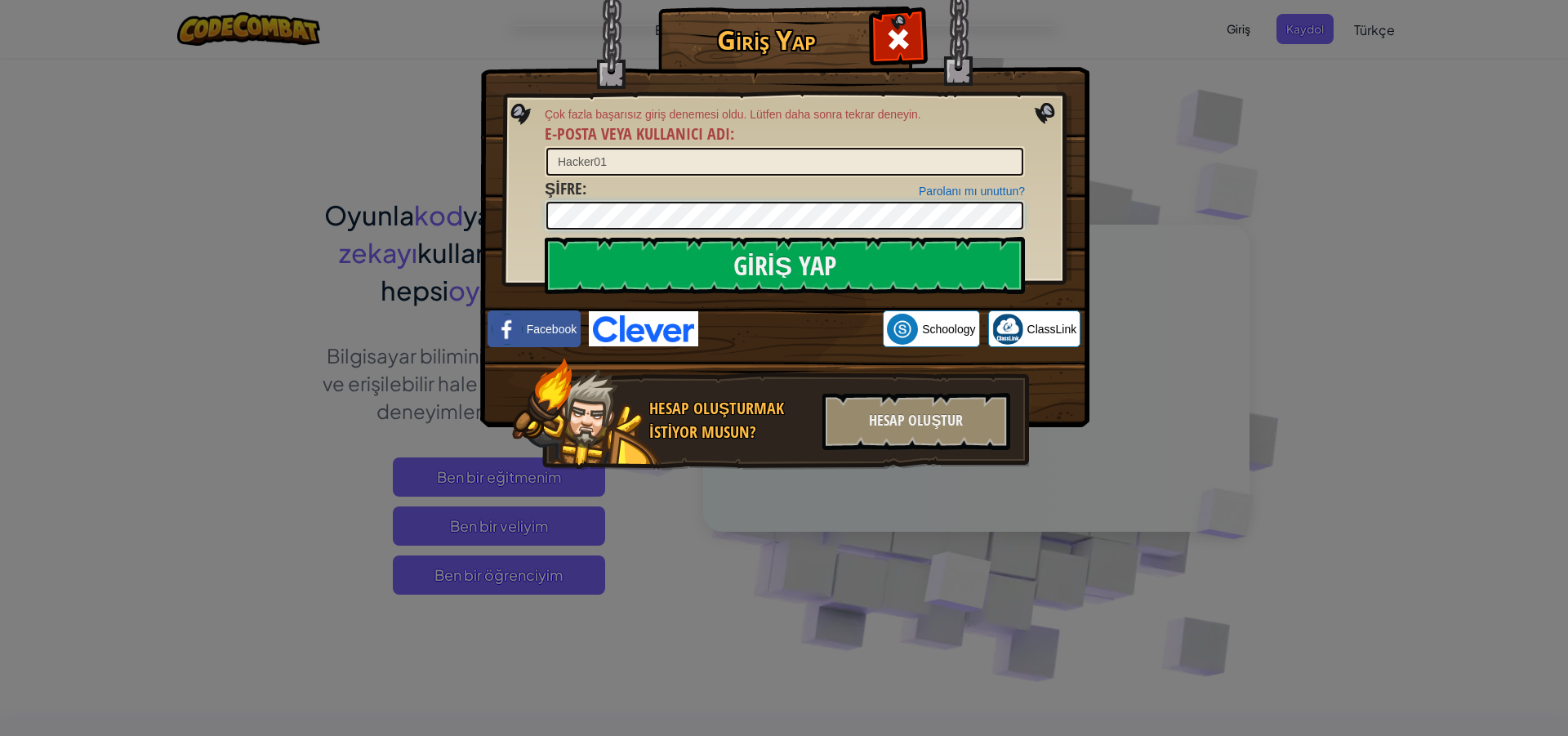
click at [545, 237] on input "Giriş Yap" at bounding box center [785, 265] width 481 height 57
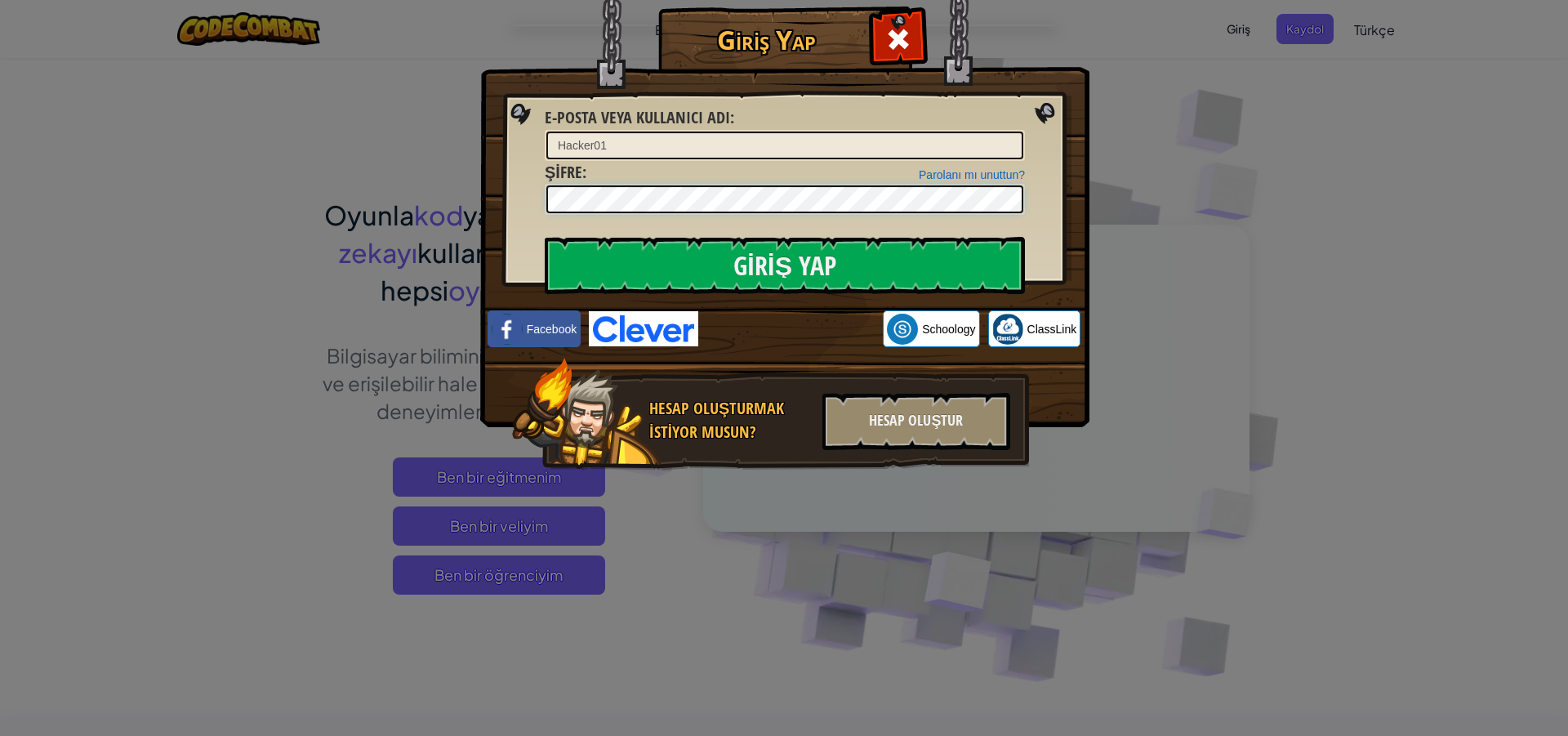
click at [545, 237] on input "Giriş Yap" at bounding box center [785, 265] width 481 height 57
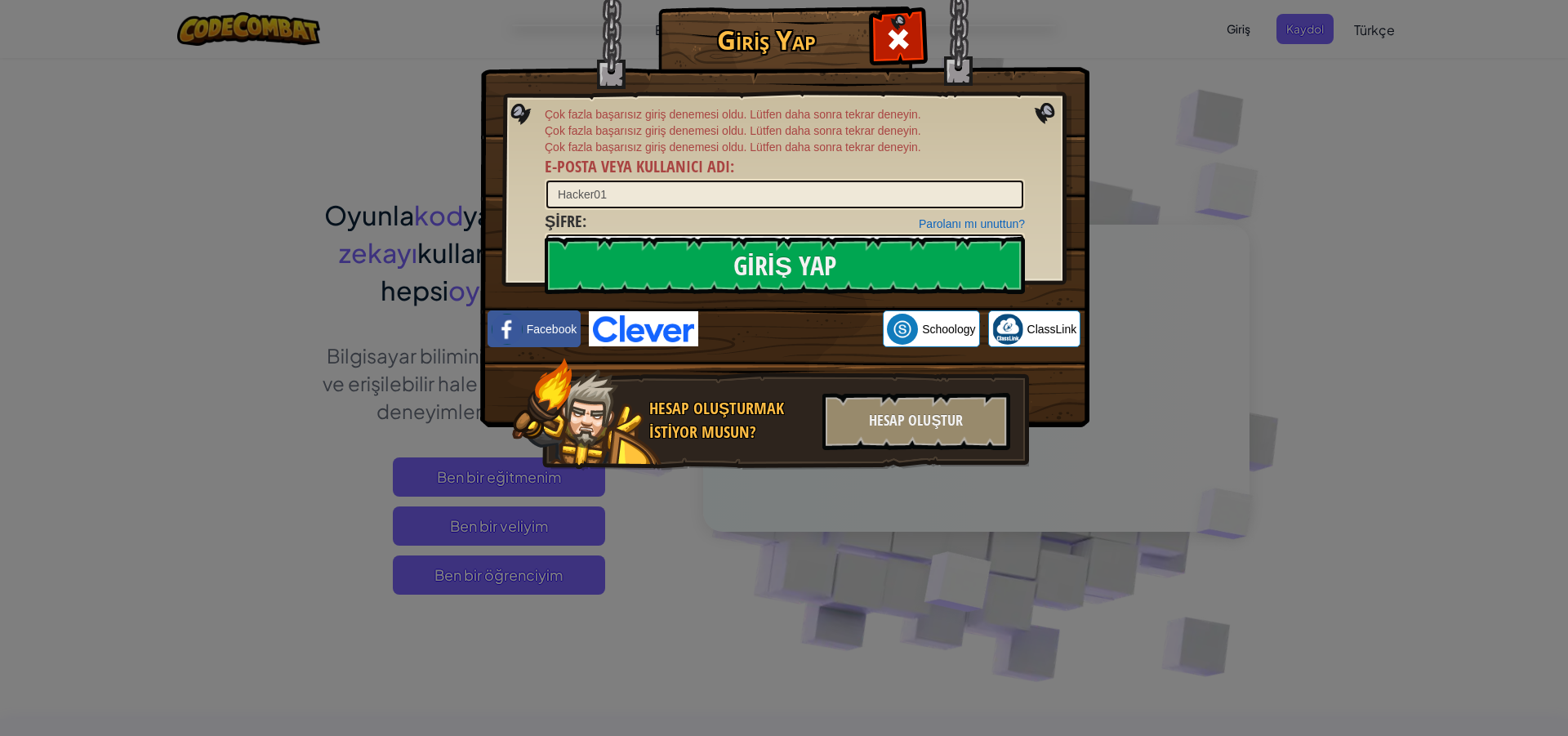
click at [1168, 115] on div "Giriş Yap Çok fazla başarısız giriş denemesi oldu. Lütfen daha sonra tekrar den…" at bounding box center [784, 368] width 1568 height 736
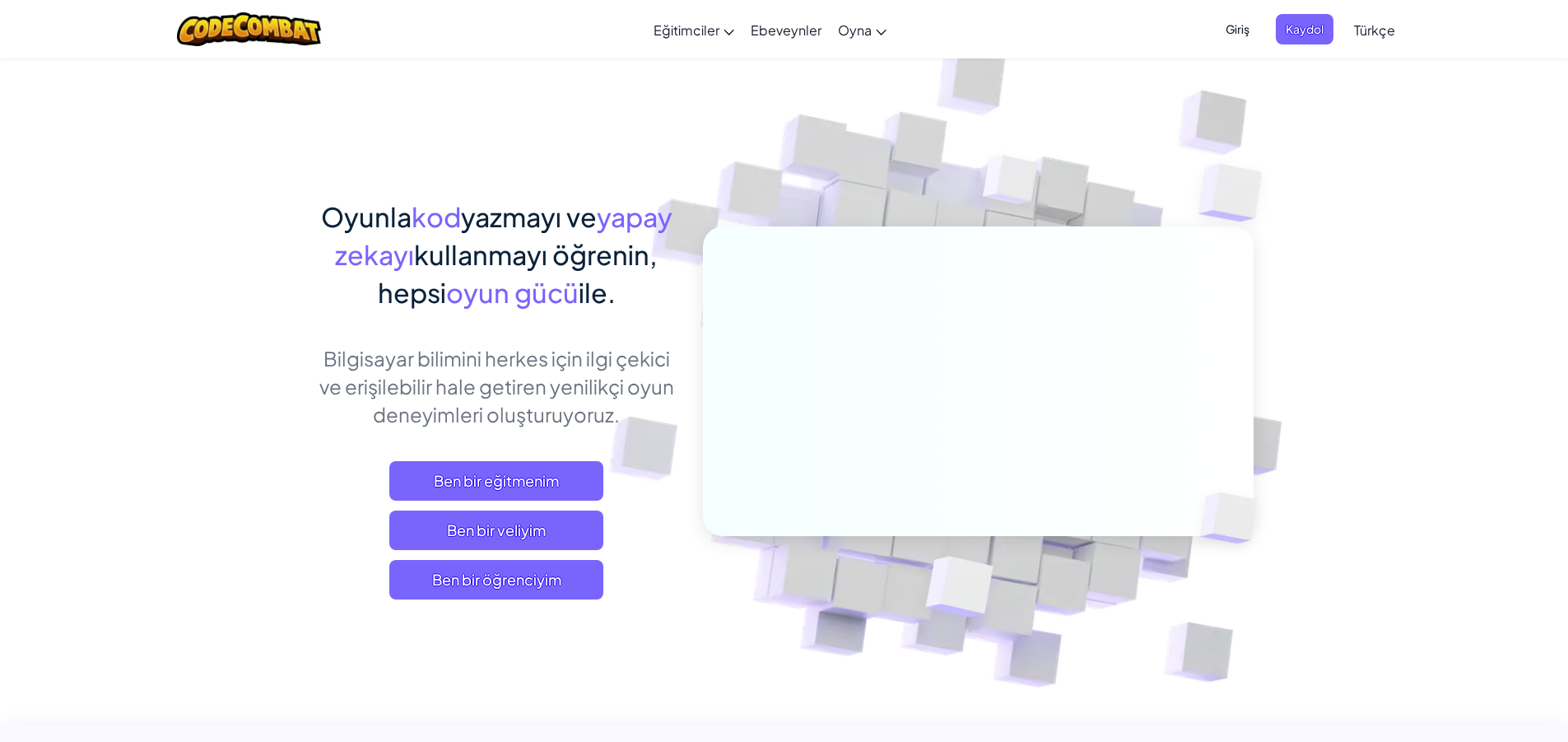
click at [1237, 28] on span "Giriş" at bounding box center [1238, 30] width 44 height 31
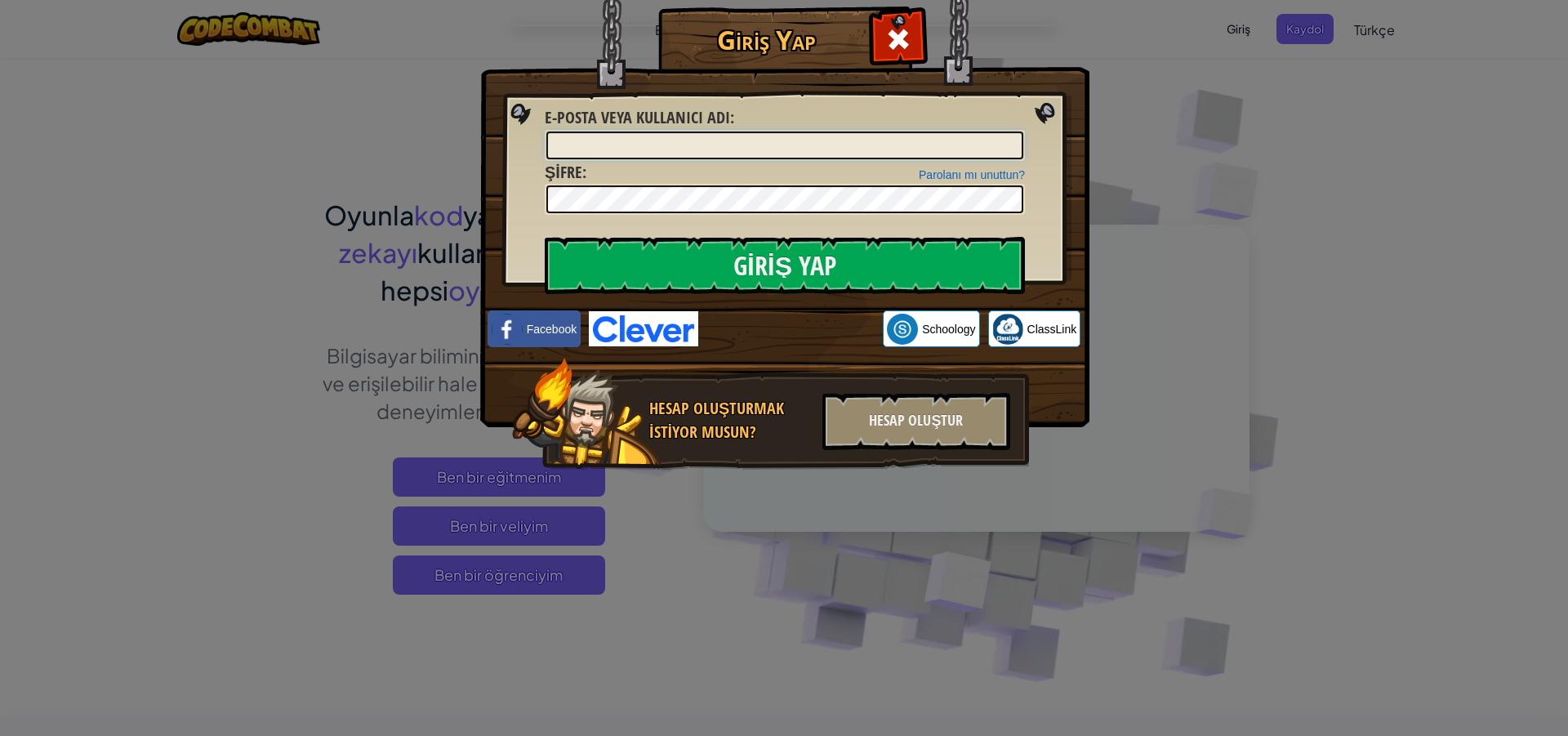
click at [690, 145] on input "E-posta veya kullanıcı adı :" at bounding box center [784, 145] width 477 height 27
click at [545, 237] on input "Giriş Yap" at bounding box center [785, 265] width 481 height 57
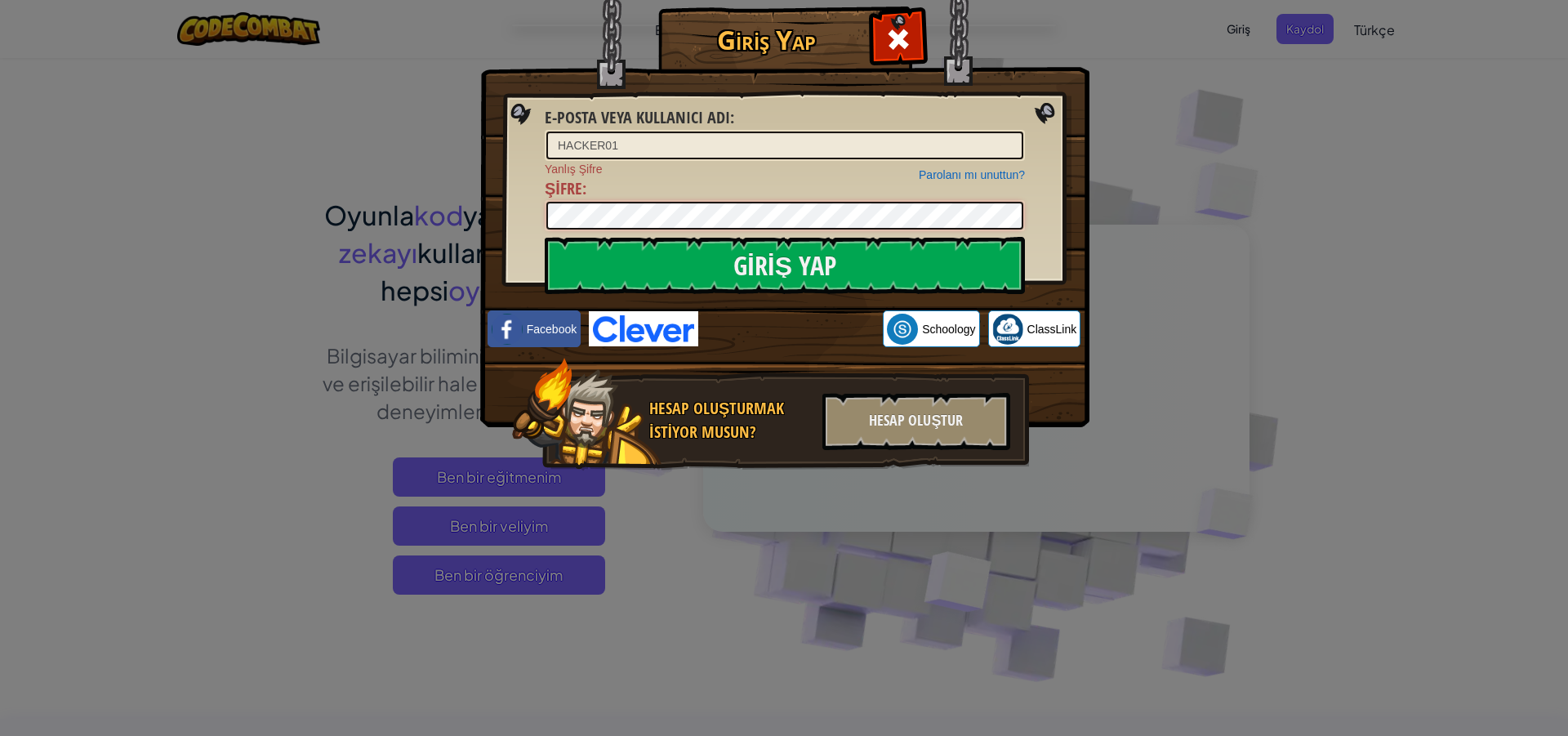
click at [545, 237] on input "Giriş Yap" at bounding box center [785, 265] width 481 height 57
click at [642, 263] on input "Giriş Yap" at bounding box center [785, 265] width 481 height 57
click at [642, 264] on input "Giriş Yap" at bounding box center [785, 265] width 481 height 57
click at [619, 149] on input "HACKER01" at bounding box center [784, 145] width 477 height 27
type input "H"
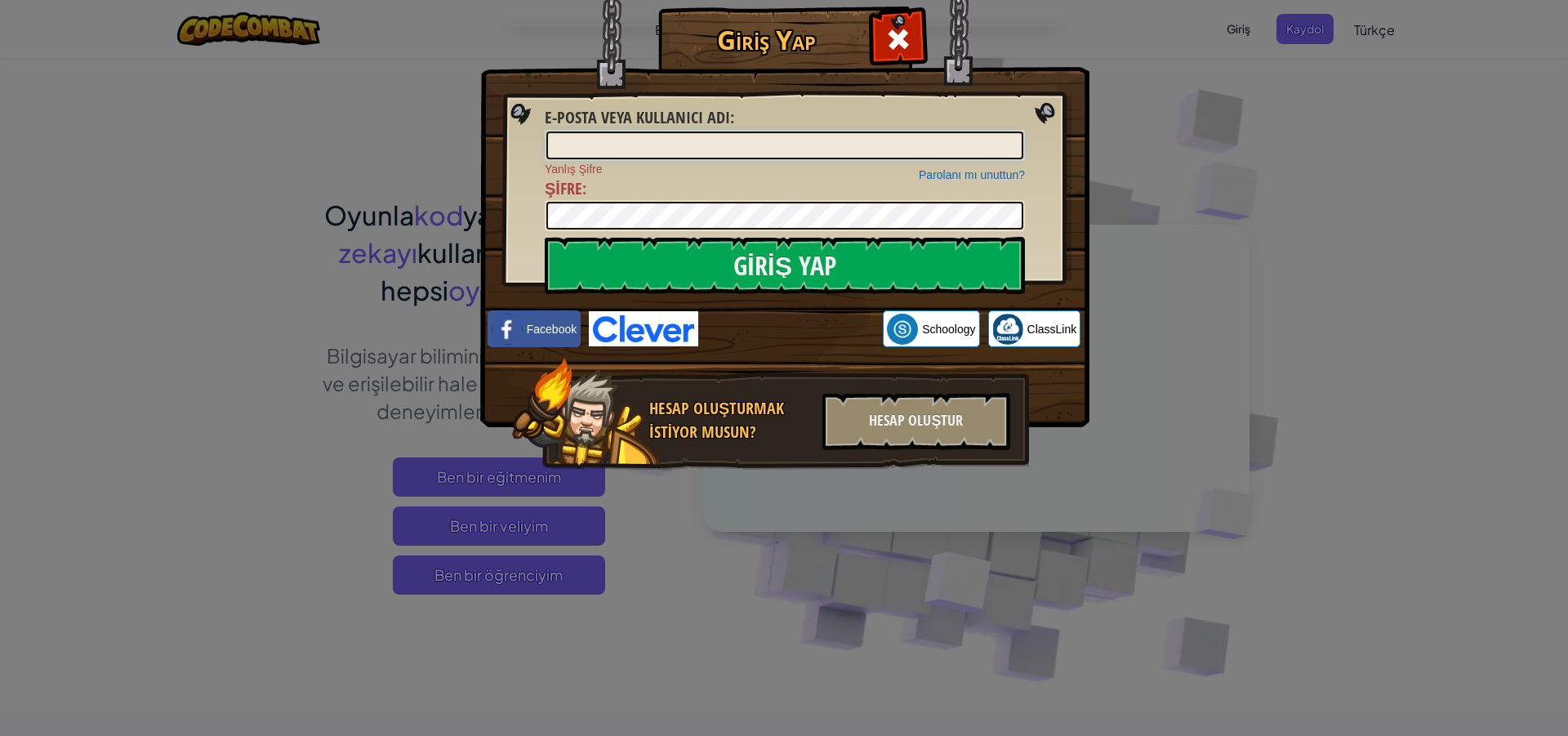
type input "1"
type input "01HACKER"
click at [779, 275] on input "Giriş Yap" at bounding box center [785, 265] width 481 height 57
